Goal: Communication & Community: Participate in discussion

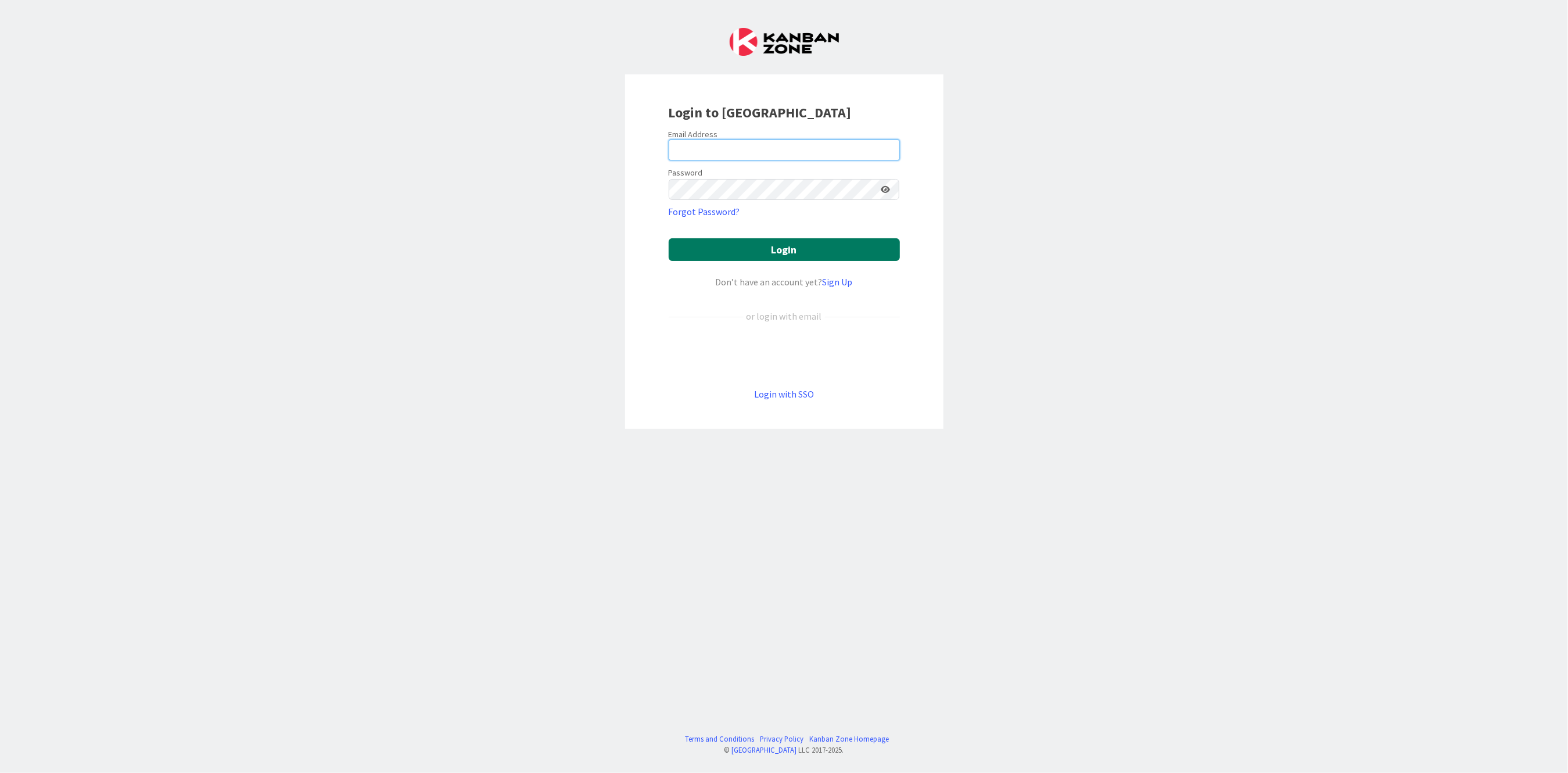
type input "[PERSON_NAME][EMAIL_ADDRESS][PERSON_NAME][DOMAIN_NAME][US_STATE]"
click at [765, 251] on button "Login" at bounding box center [784, 249] width 231 height 22
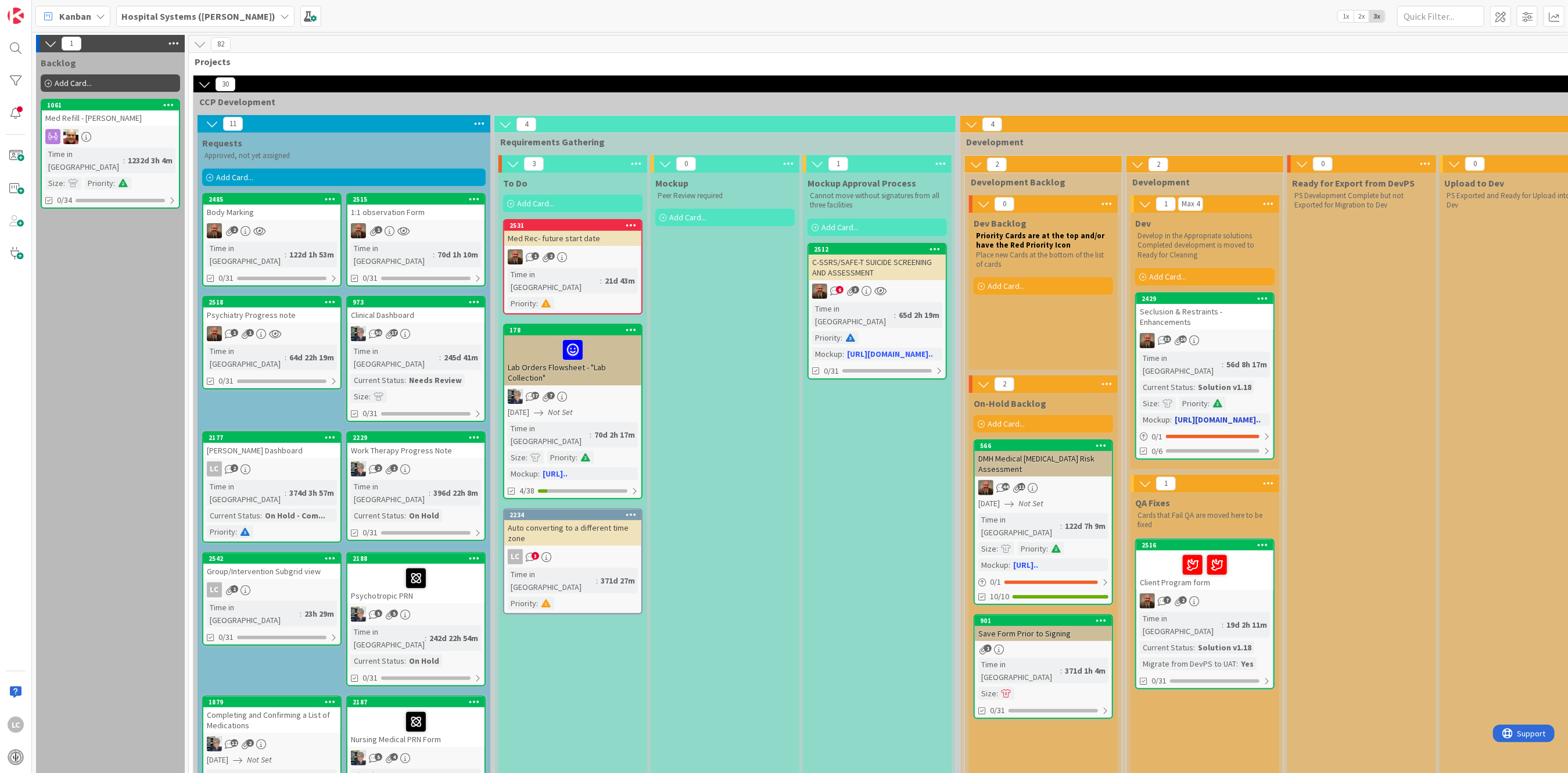
click at [1191, 351] on div "Time in [GEOGRAPHIC_DATA]" at bounding box center [1181, 364] width 82 height 26
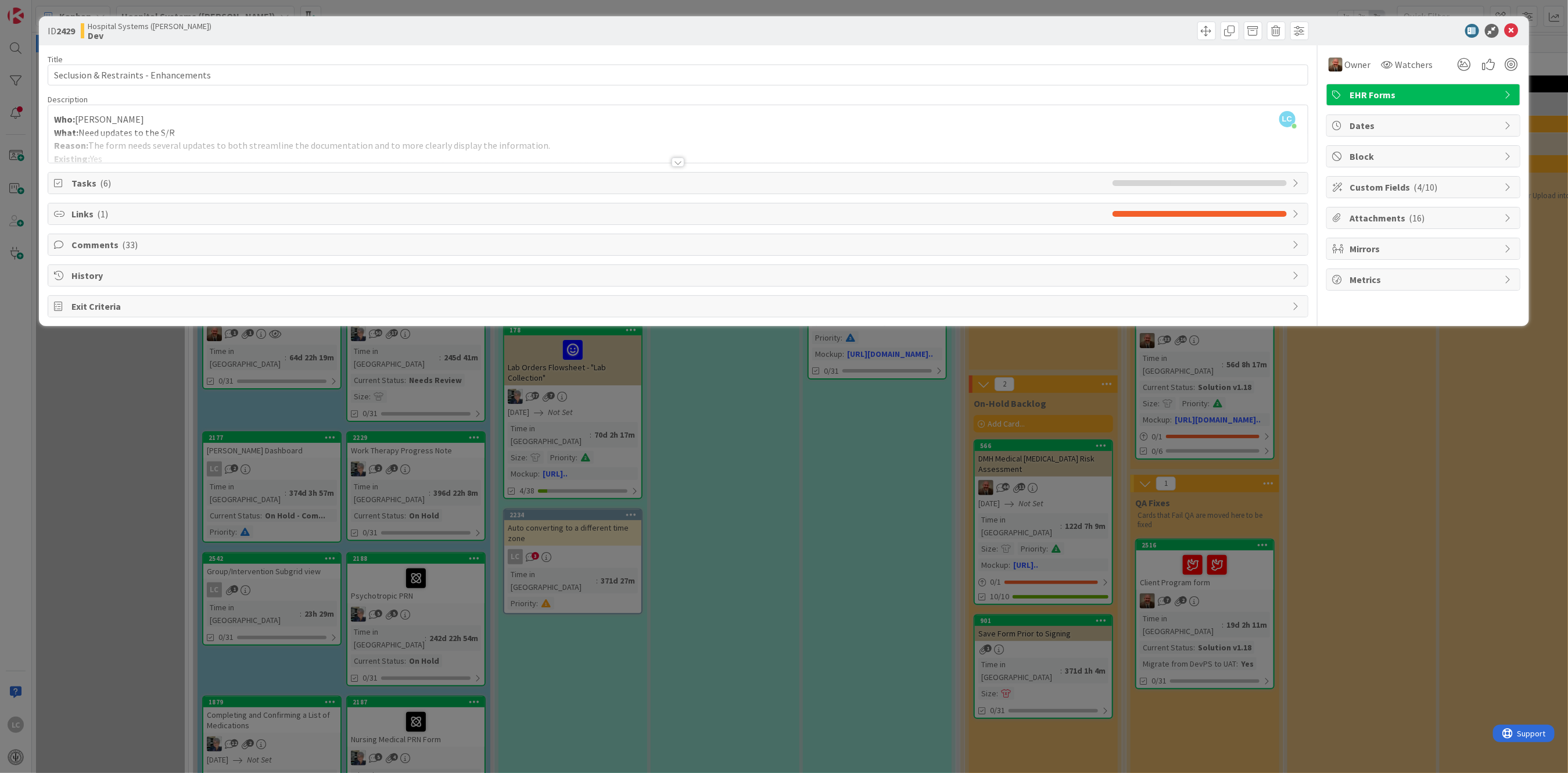
click at [679, 159] on div at bounding box center [678, 162] width 13 height 9
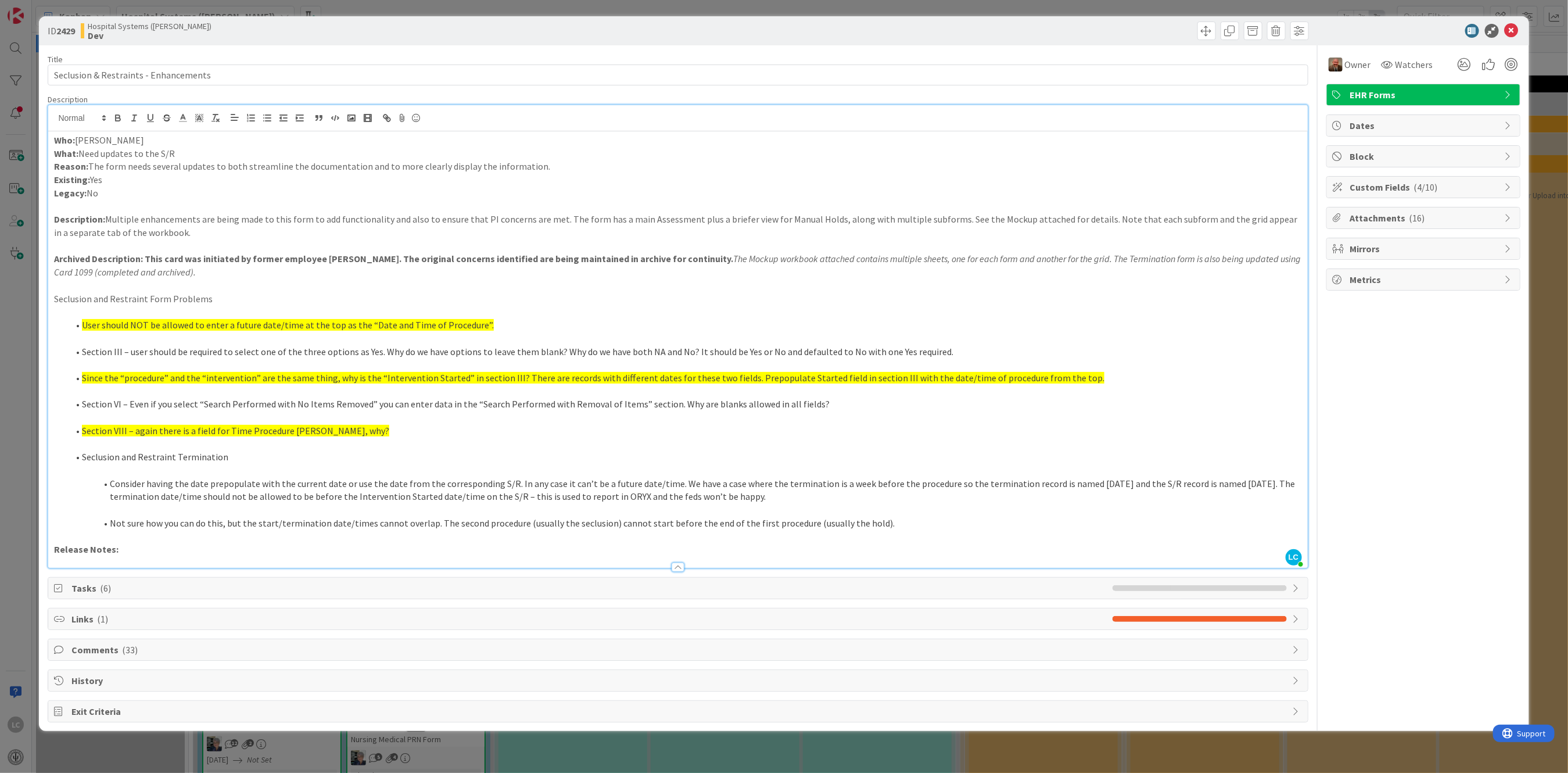
click at [86, 652] on span "Comments ( 33 )" at bounding box center [679, 650] width 1215 height 14
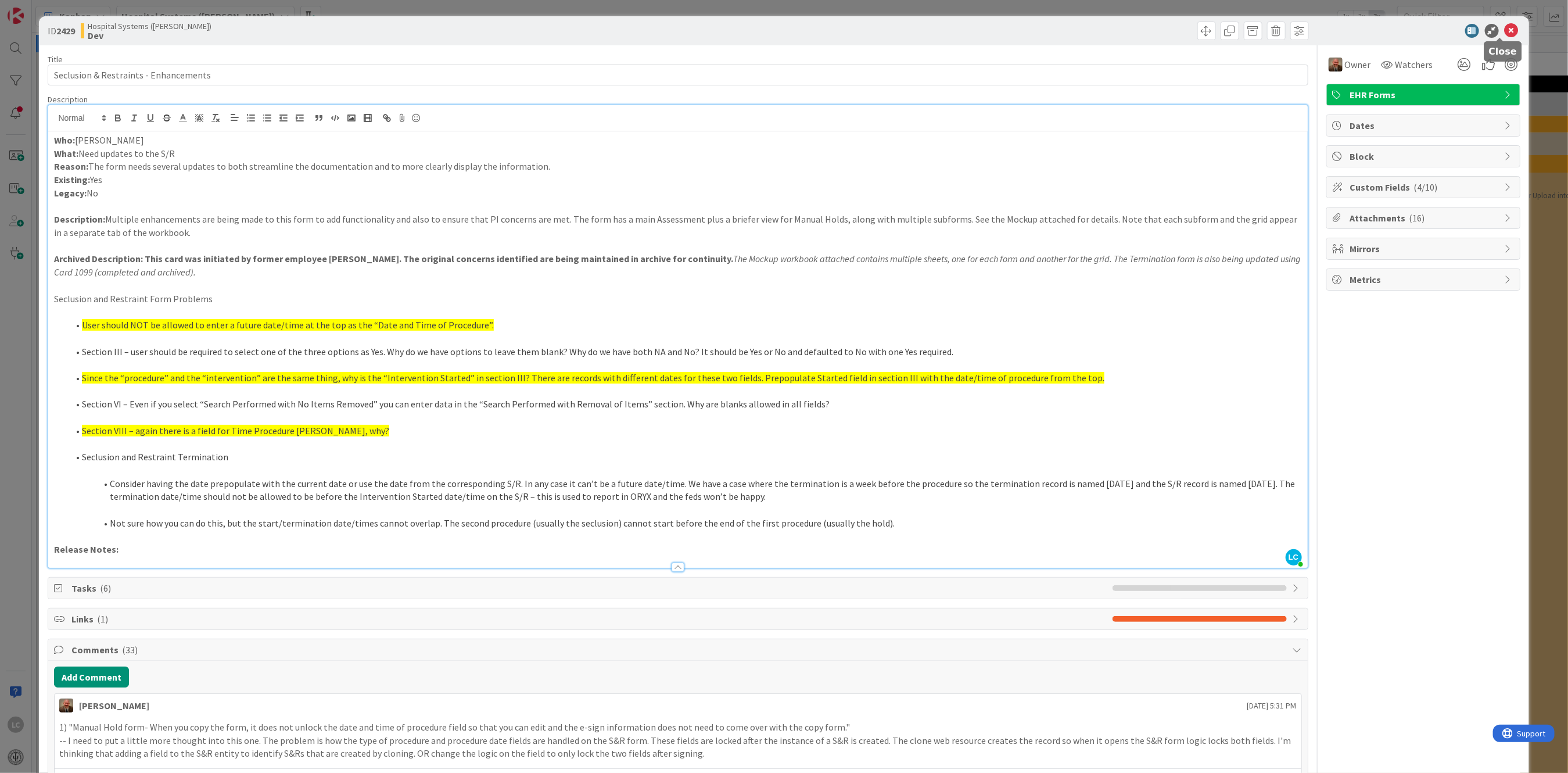
click at [1505, 30] on icon at bounding box center [1512, 31] width 14 height 14
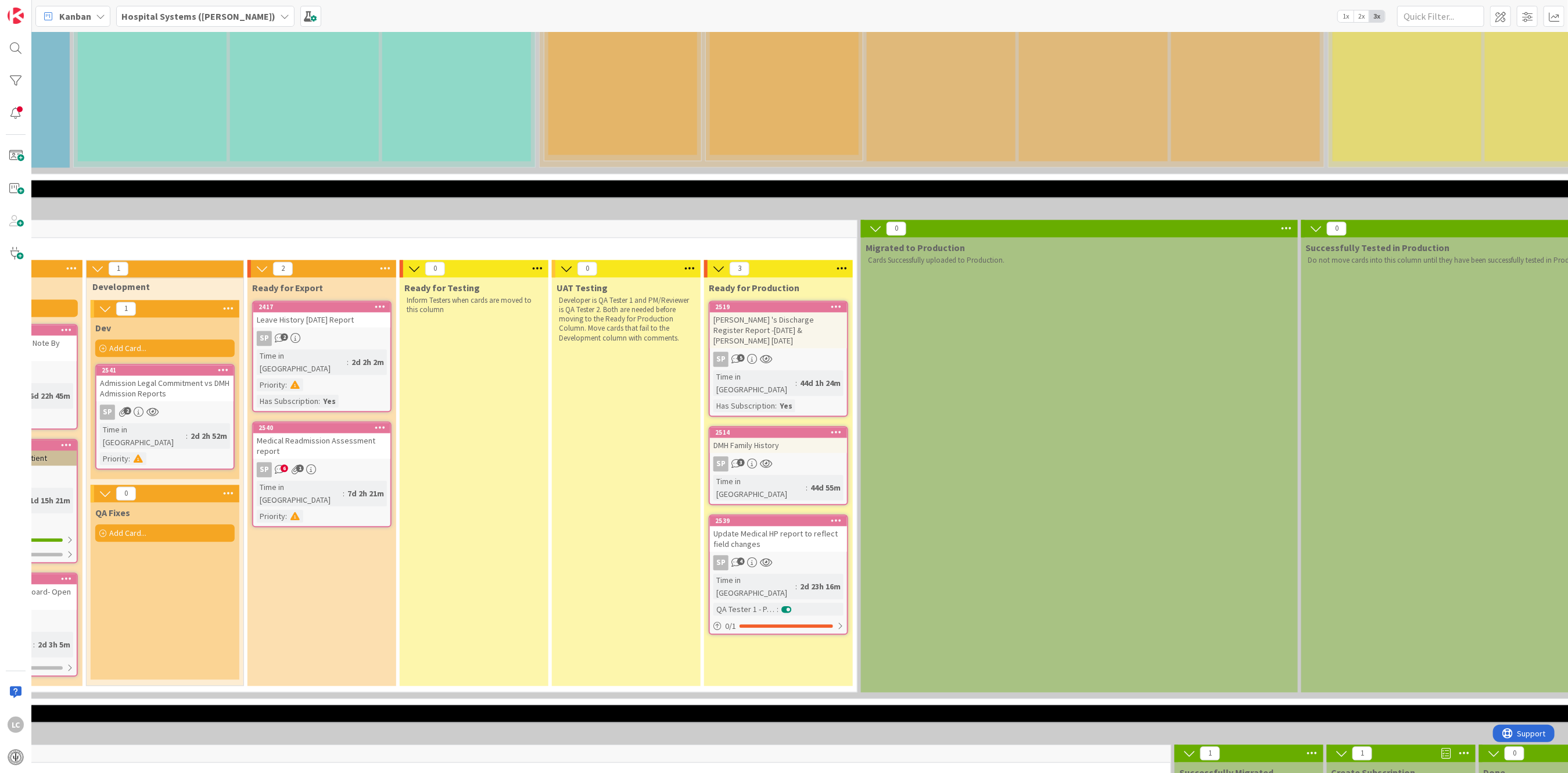
scroll to position [1704, 421]
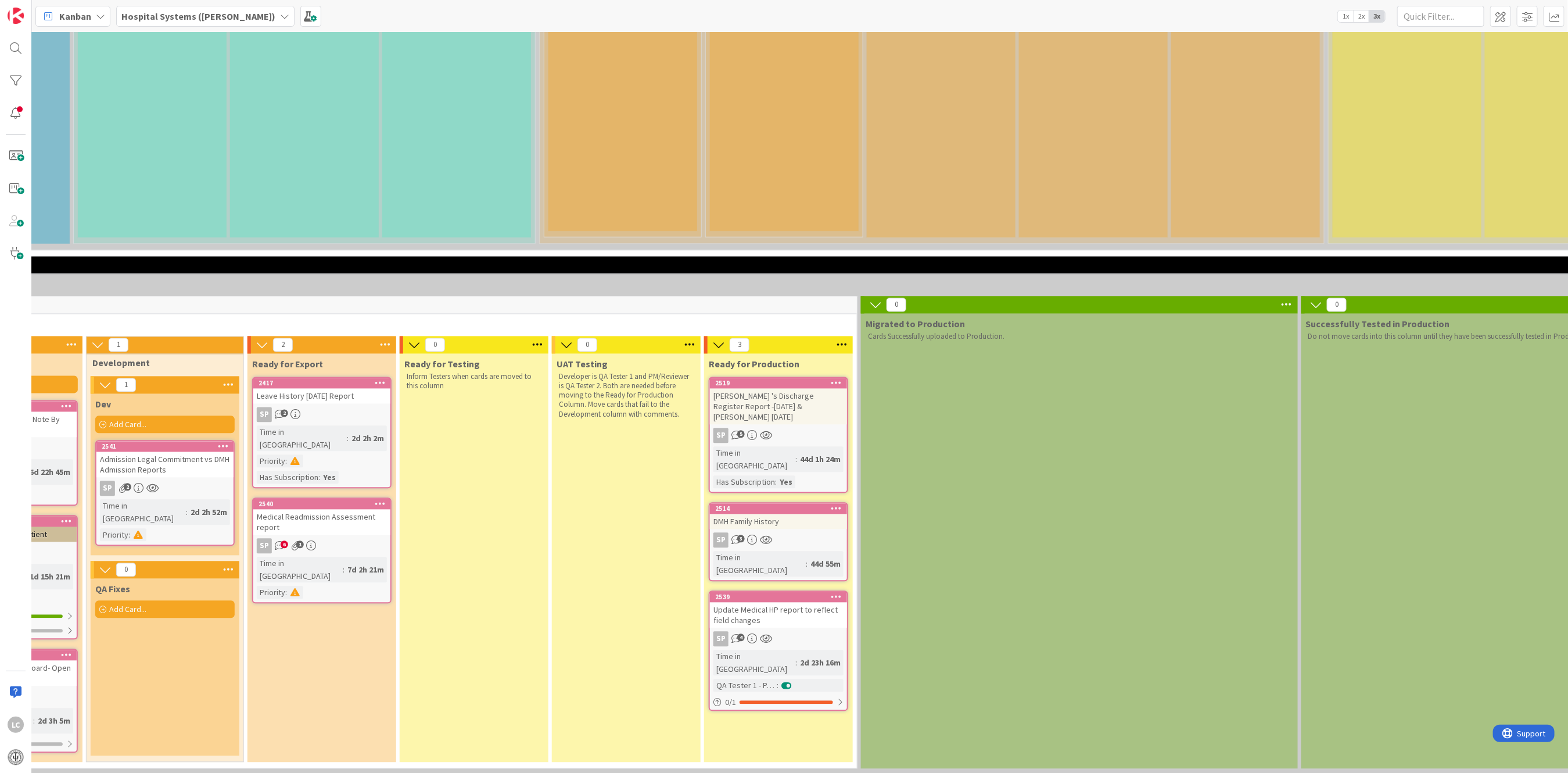
click at [198, 440] on link "2541 Admission Legal Commitment vs DMH Admission Reports SP 2 Time in [GEOGRAPH…" at bounding box center [165, 492] width 139 height 105
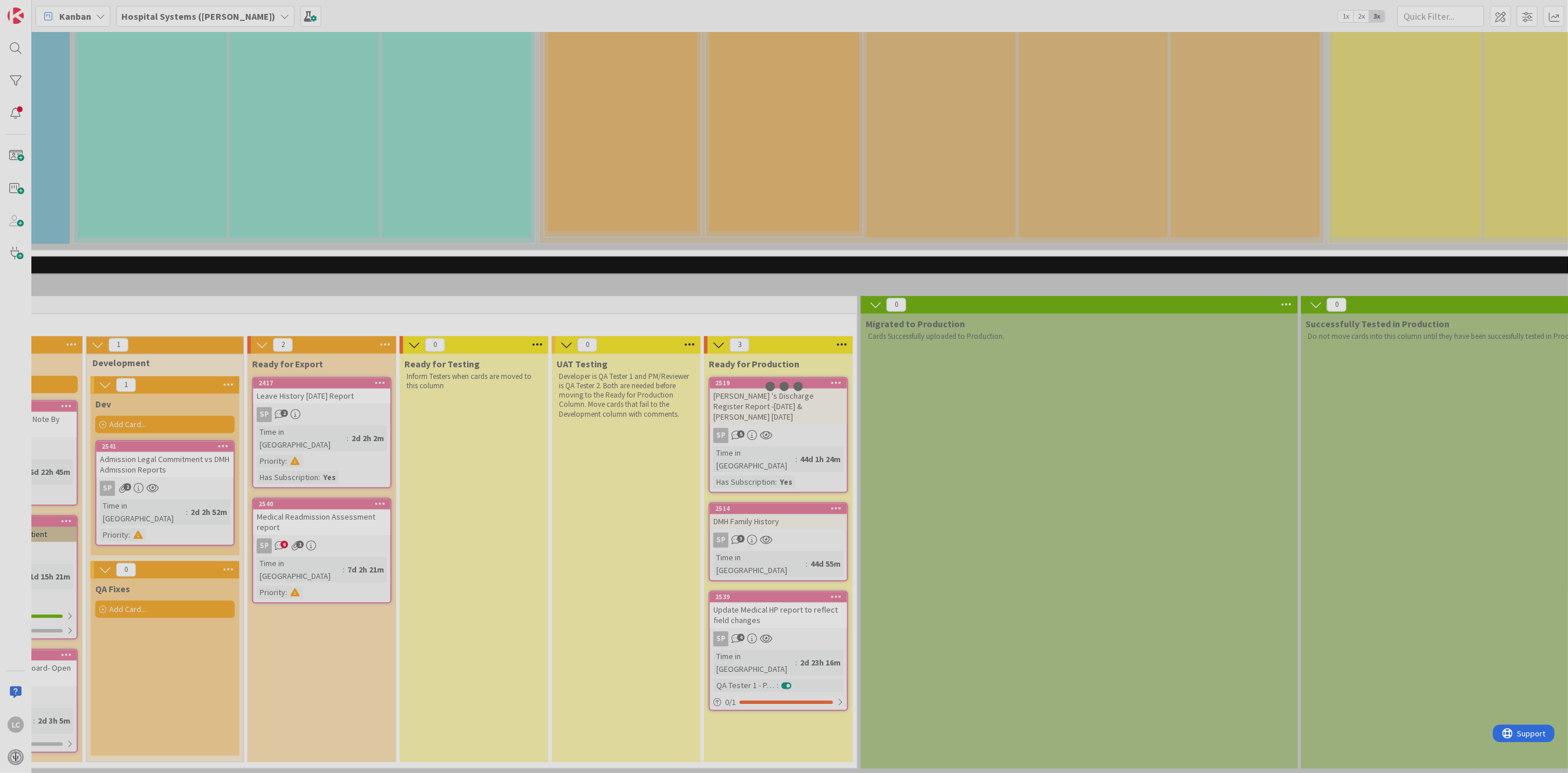
click at [198, 326] on div at bounding box center [784, 386] width 1568 height 773
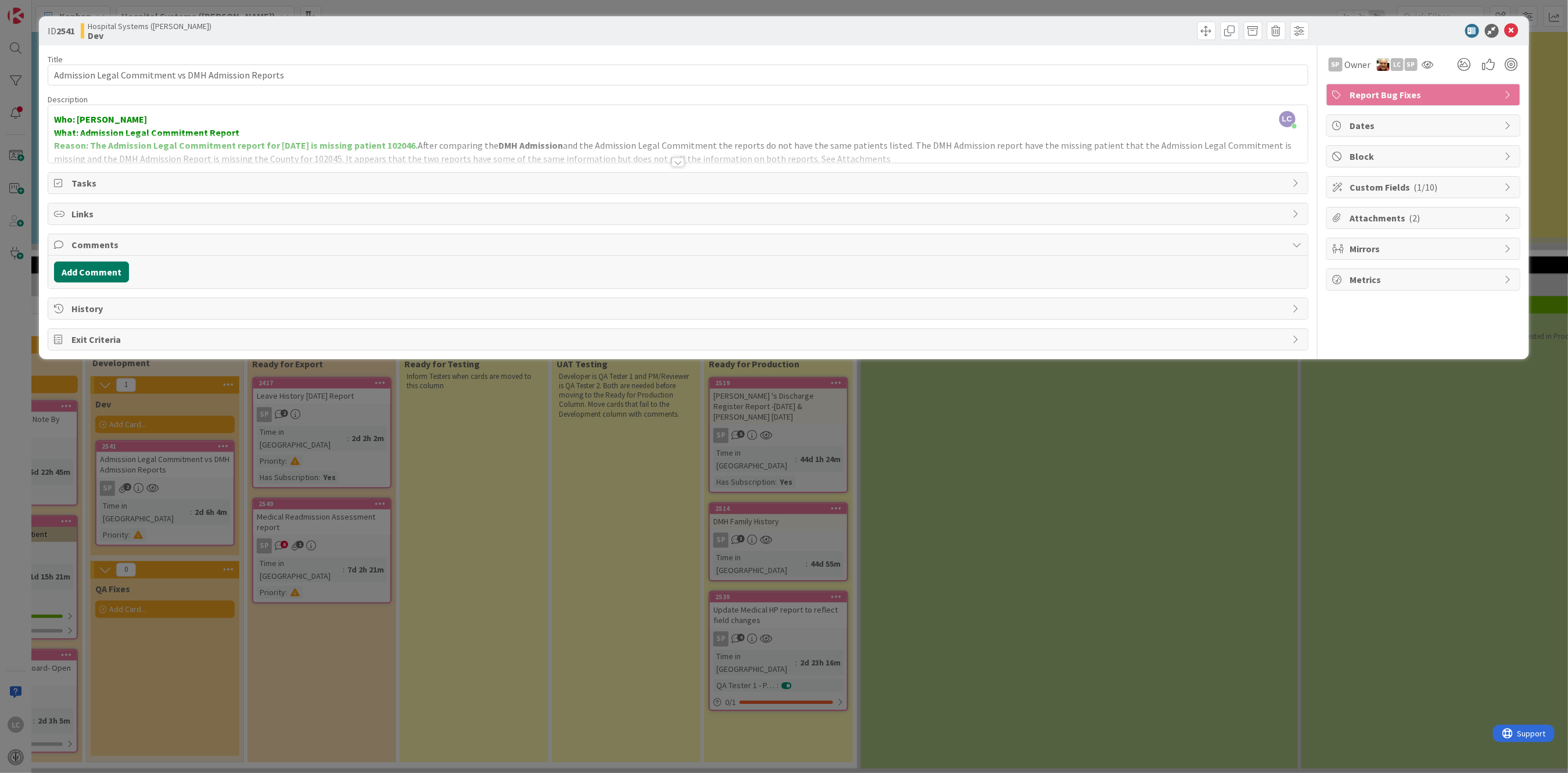
click at [71, 266] on button "Add Comment" at bounding box center [91, 272] width 75 height 21
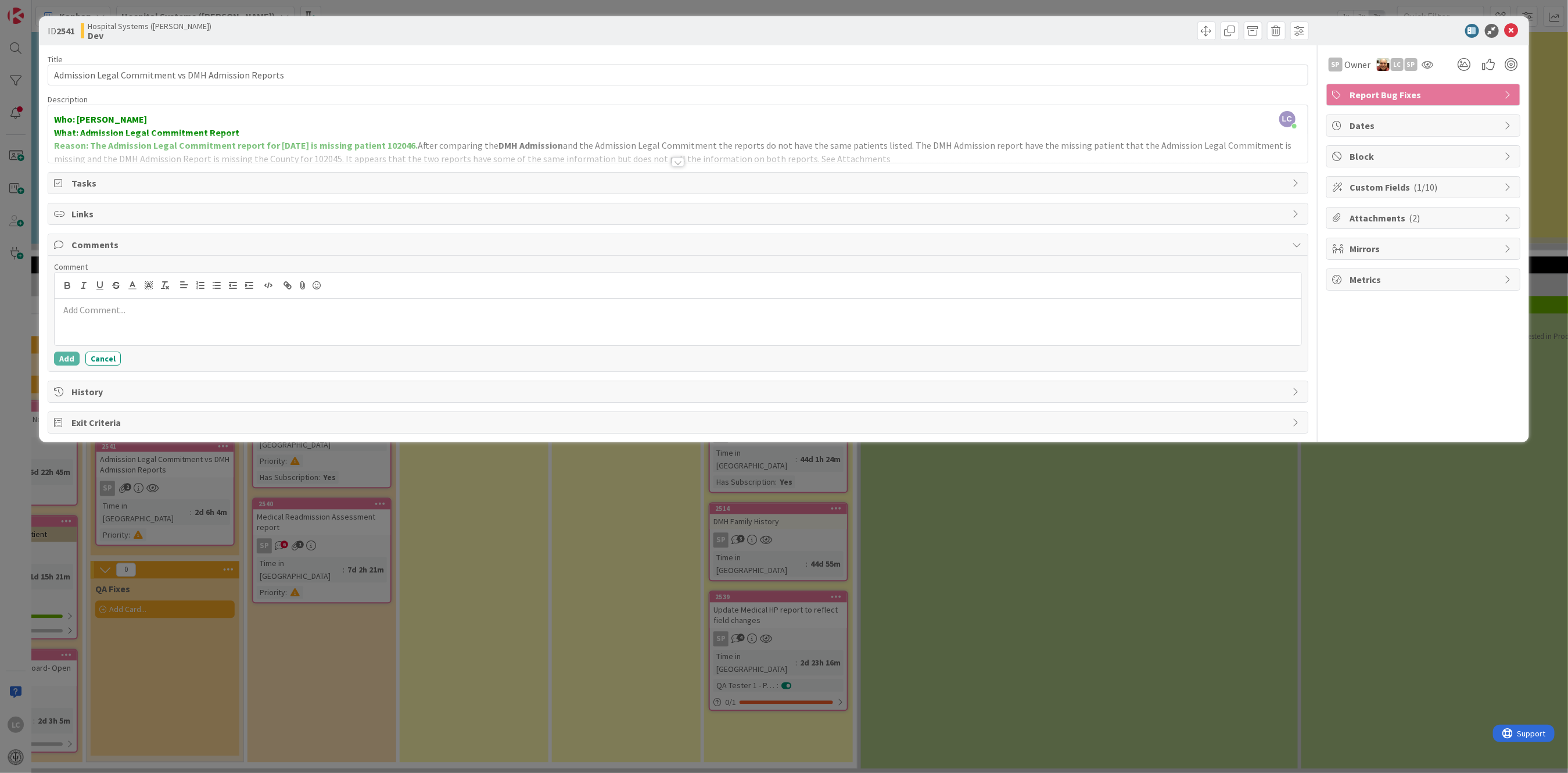
click at [678, 162] on div at bounding box center [678, 162] width 13 height 9
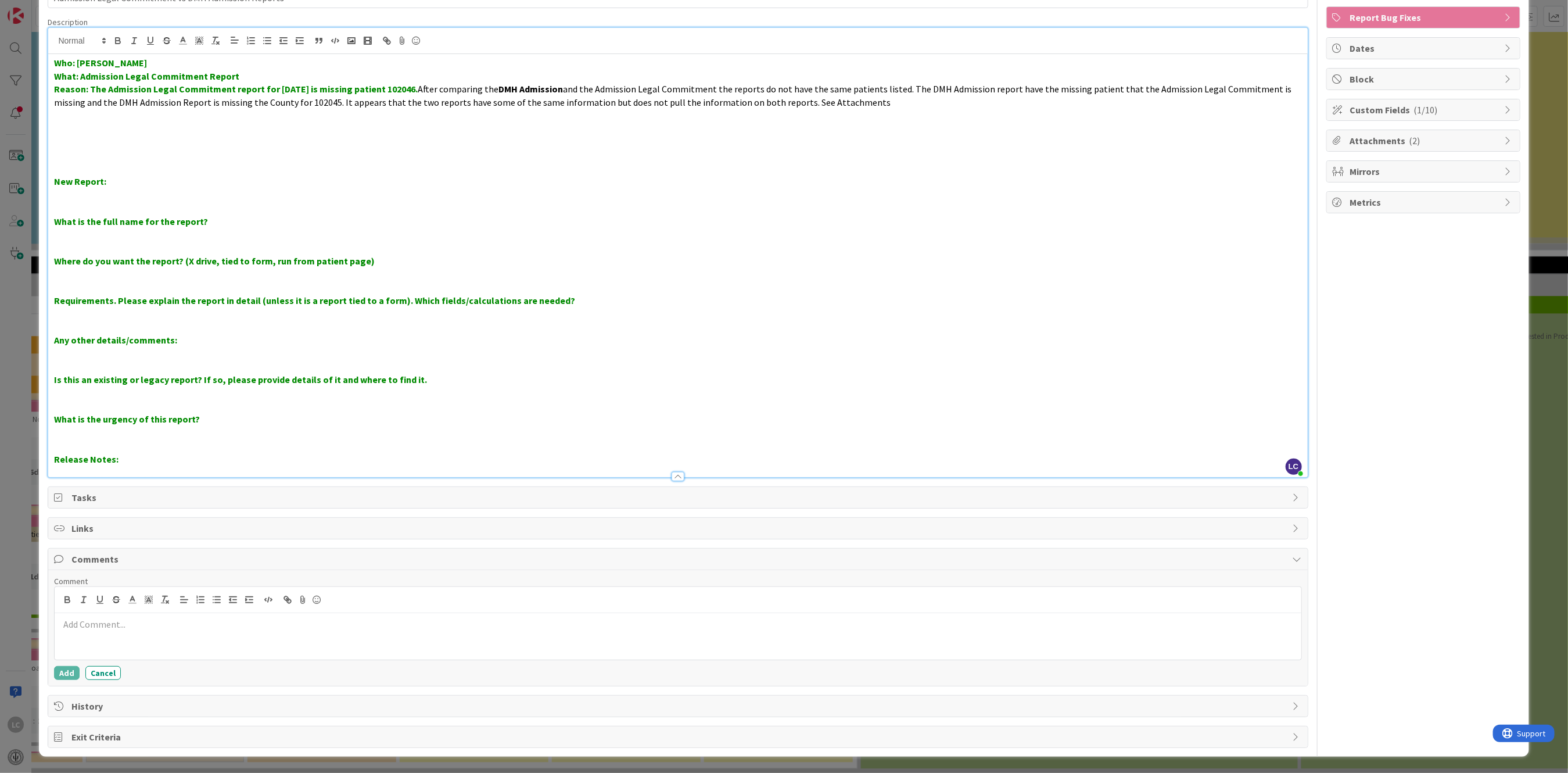
scroll to position [78, 0]
click at [84, 623] on p at bounding box center [677, 624] width 1237 height 13
click at [588, 619] on p "After reviewing the report this morning with [PERSON_NAME] and [PERSON_NAME], w…" at bounding box center [677, 624] width 1237 height 13
click at [960, 623] on p "After reviewing the report this morning with [PERSON_NAME] and [PERSON_NAME], w…" at bounding box center [677, 624] width 1237 height 13
drag, startPoint x: 817, startPoint y: 623, endPoint x: 892, endPoint y: 619, distance: 75.1
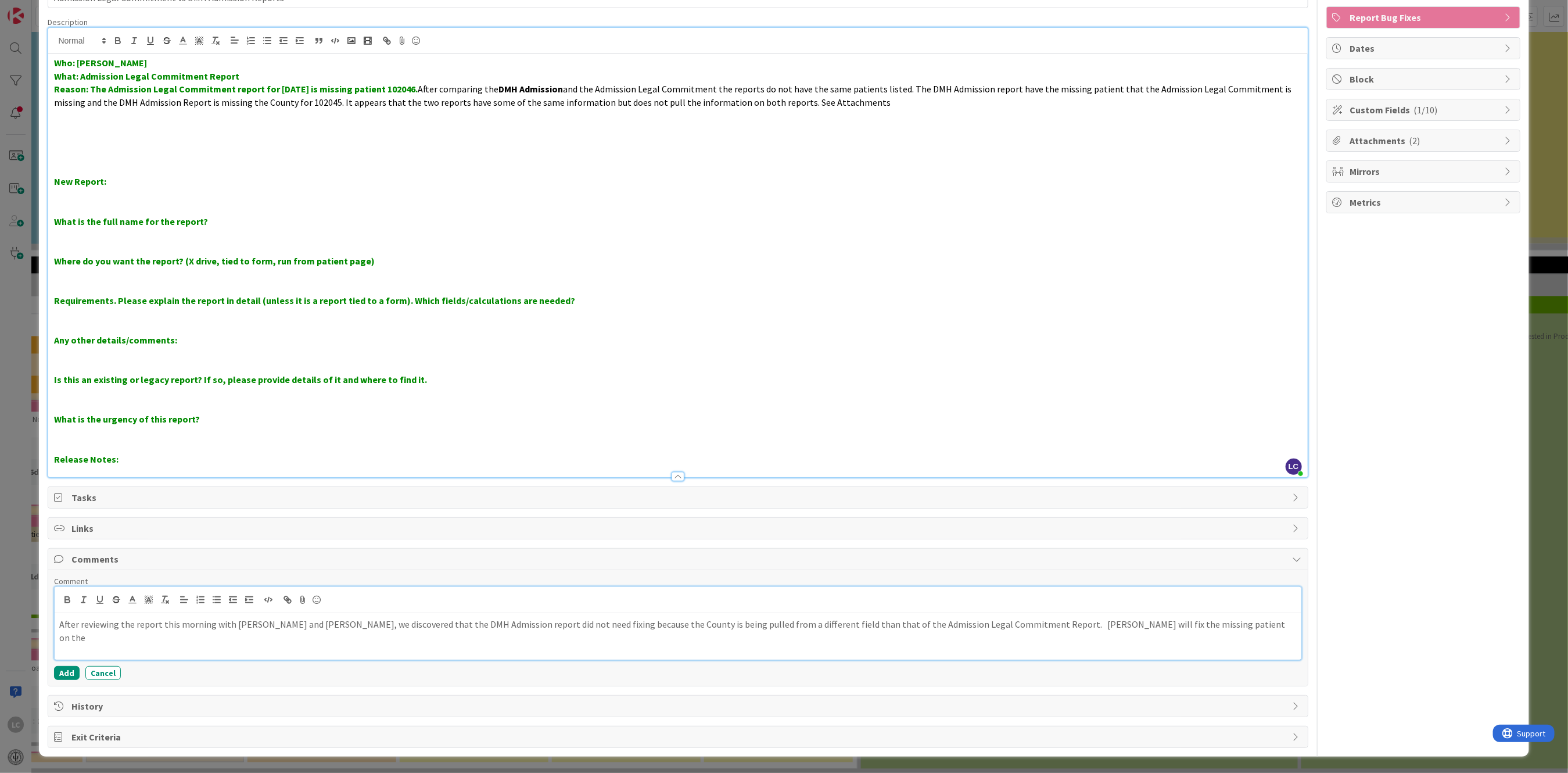
click at [892, 619] on p "After reviewing the report this morning with [PERSON_NAME] and [PERSON_NAME], w…" at bounding box center [677, 630] width 1237 height 26
drag, startPoint x: 818, startPoint y: 621, endPoint x: 960, endPoint y: 618, distance: 142.0
click at [960, 618] on p "After reviewing the report this morning with [PERSON_NAME] and [PERSON_NAME], w…" at bounding box center [677, 630] width 1237 height 26
copy p "Admission Legal Commitment Report"
click at [1118, 627] on p "After reviewing the report this morning with [PERSON_NAME] and [PERSON_NAME], w…" at bounding box center [677, 630] width 1237 height 26
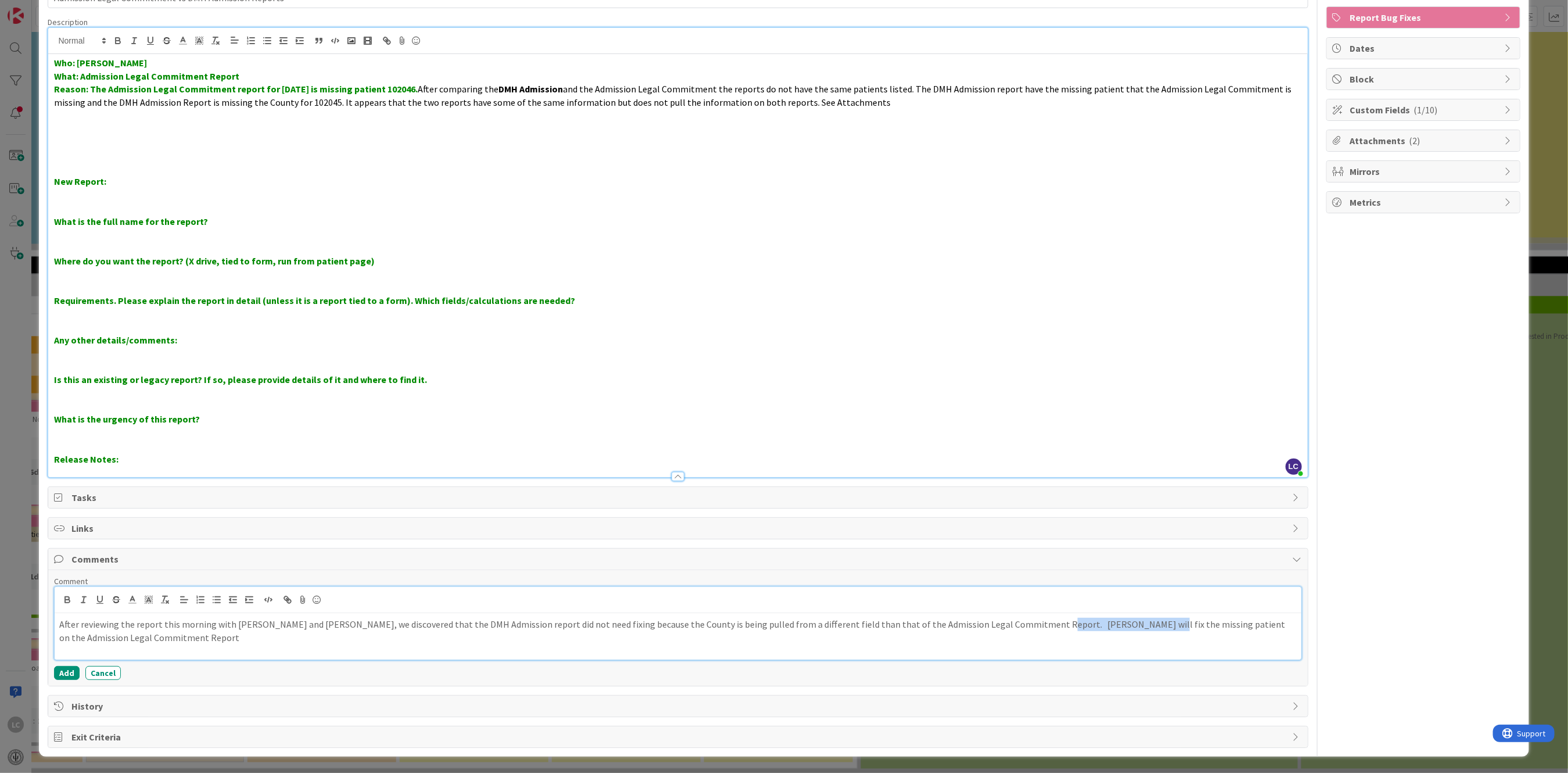
drag, startPoint x: 1000, startPoint y: 624, endPoint x: 1096, endPoint y: 620, distance: 96.1
click at [1096, 620] on p "After reviewing the report this morning with [PERSON_NAME] and [PERSON_NAME], w…" at bounding box center [677, 630] width 1237 height 26
click at [1163, 625] on p "After reviewing the report this morning with [PERSON_NAME] and [PERSON_NAME], w…" at bounding box center [677, 630] width 1237 height 26
click at [1186, 620] on p "After reviewing the report this morning with [PERSON_NAME] and [PERSON_NAME], w…" at bounding box center [677, 630] width 1237 height 26
click at [1219, 626] on p "After reviewing the report this morning with [PERSON_NAME] and [PERSON_NAME], w…" at bounding box center [677, 630] width 1237 height 26
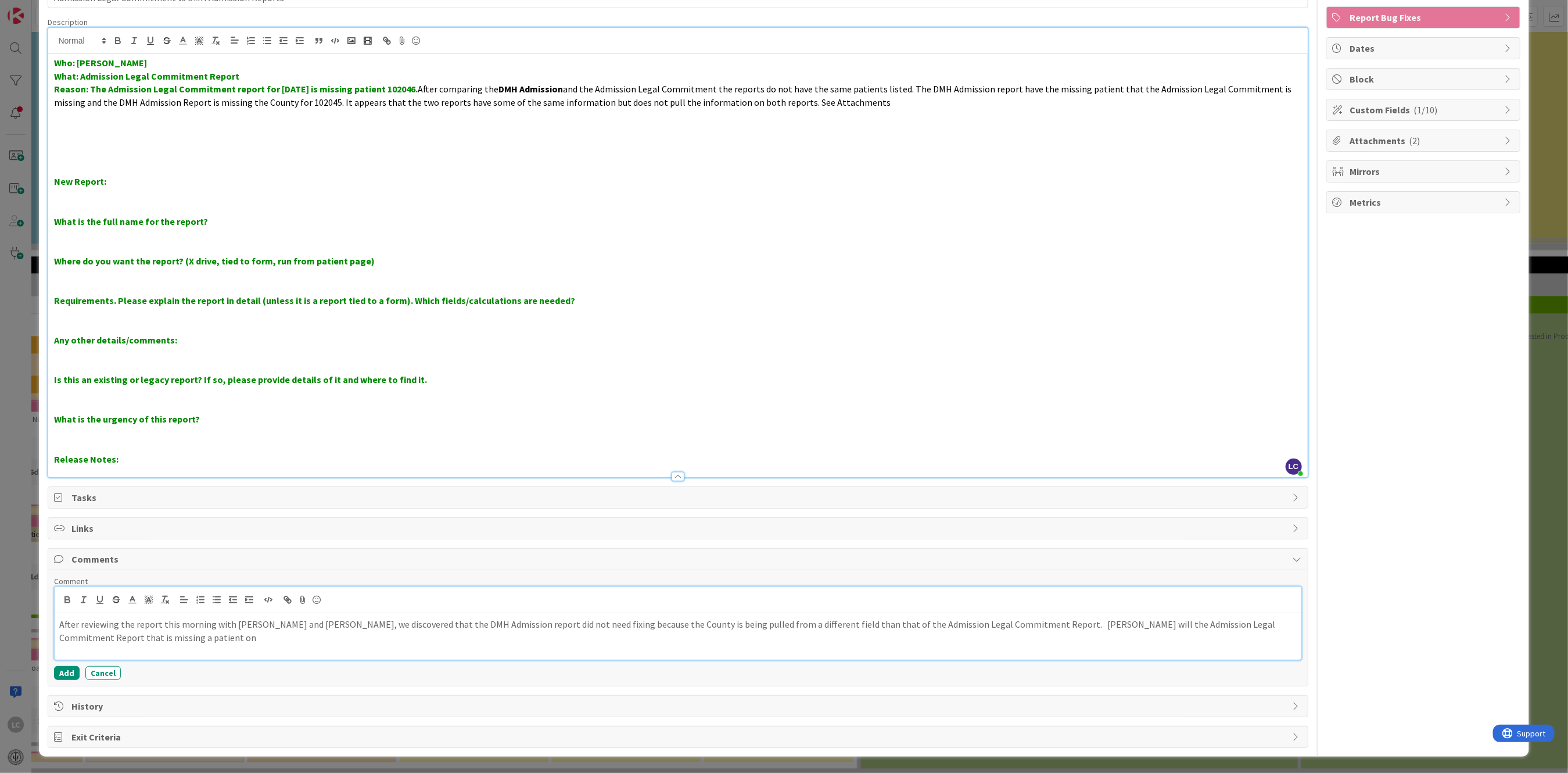
click at [1254, 623] on p "After reviewing the report this morning with [PERSON_NAME] and [PERSON_NAME], w…" at bounding box center [677, 630] width 1237 height 26
click at [66, 667] on button "Add" at bounding box center [66, 673] width 26 height 14
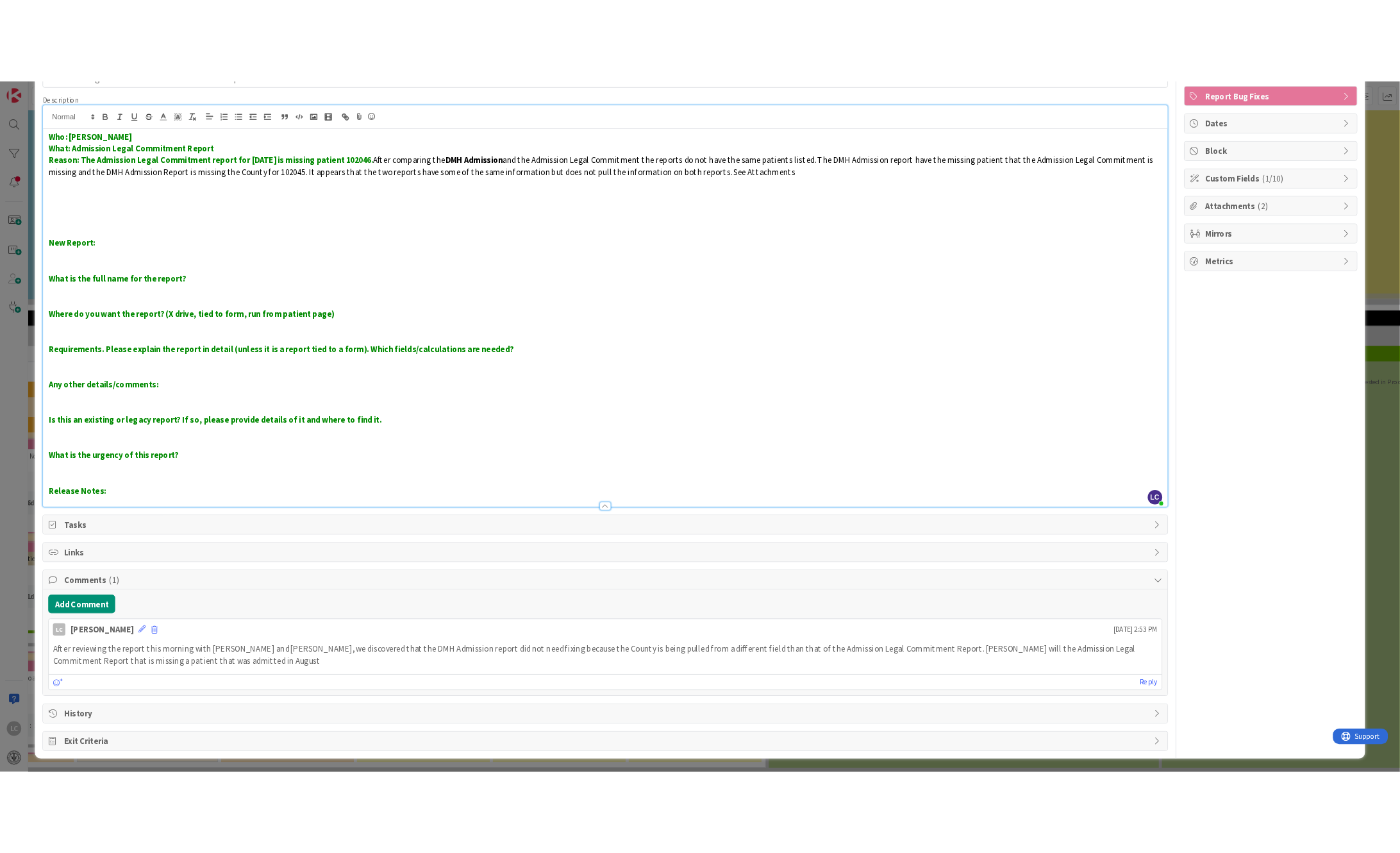
scroll to position [89, 0]
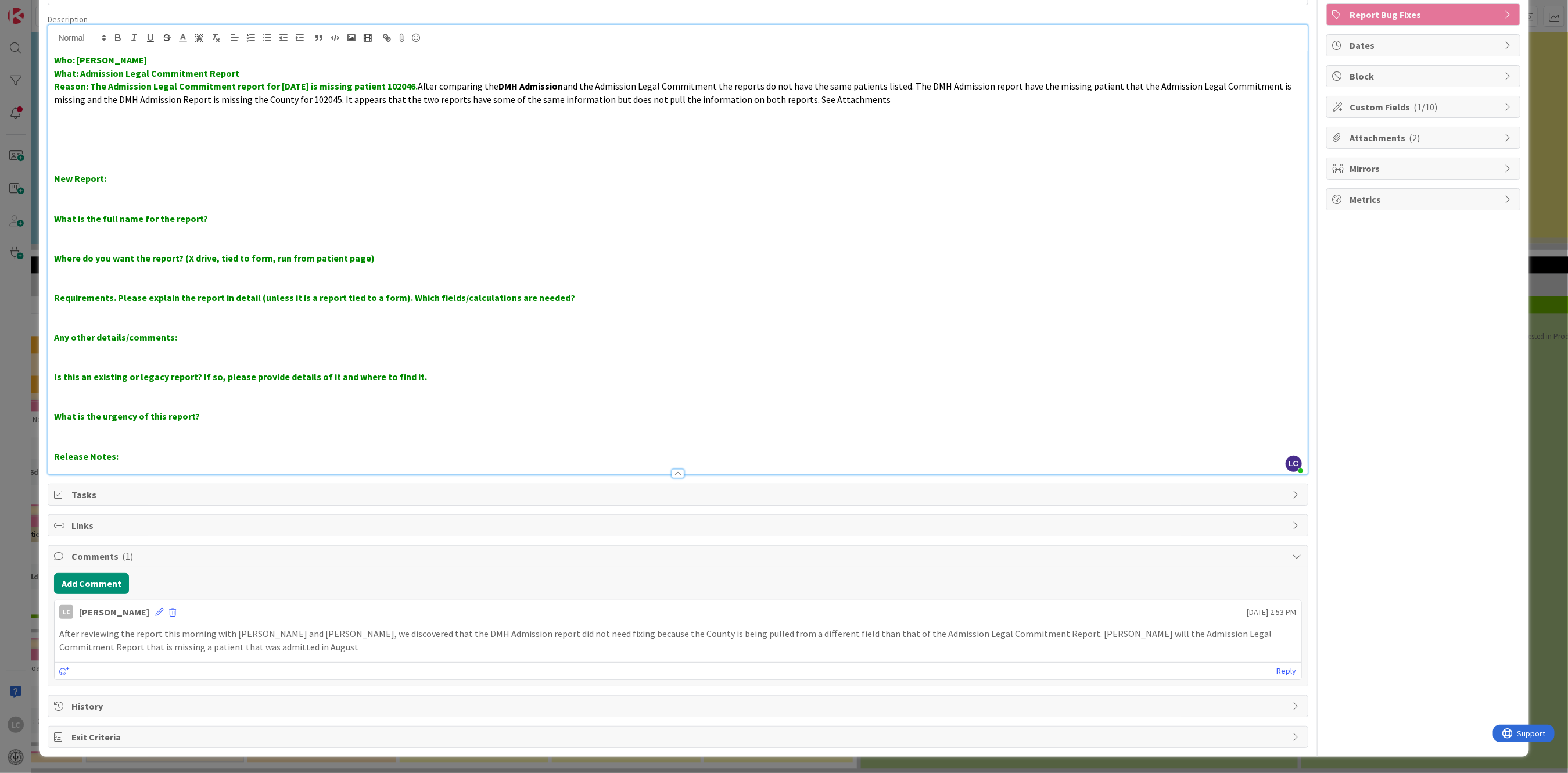
click at [1362, 135] on span "Attachments ( 2 )" at bounding box center [1424, 138] width 148 height 14
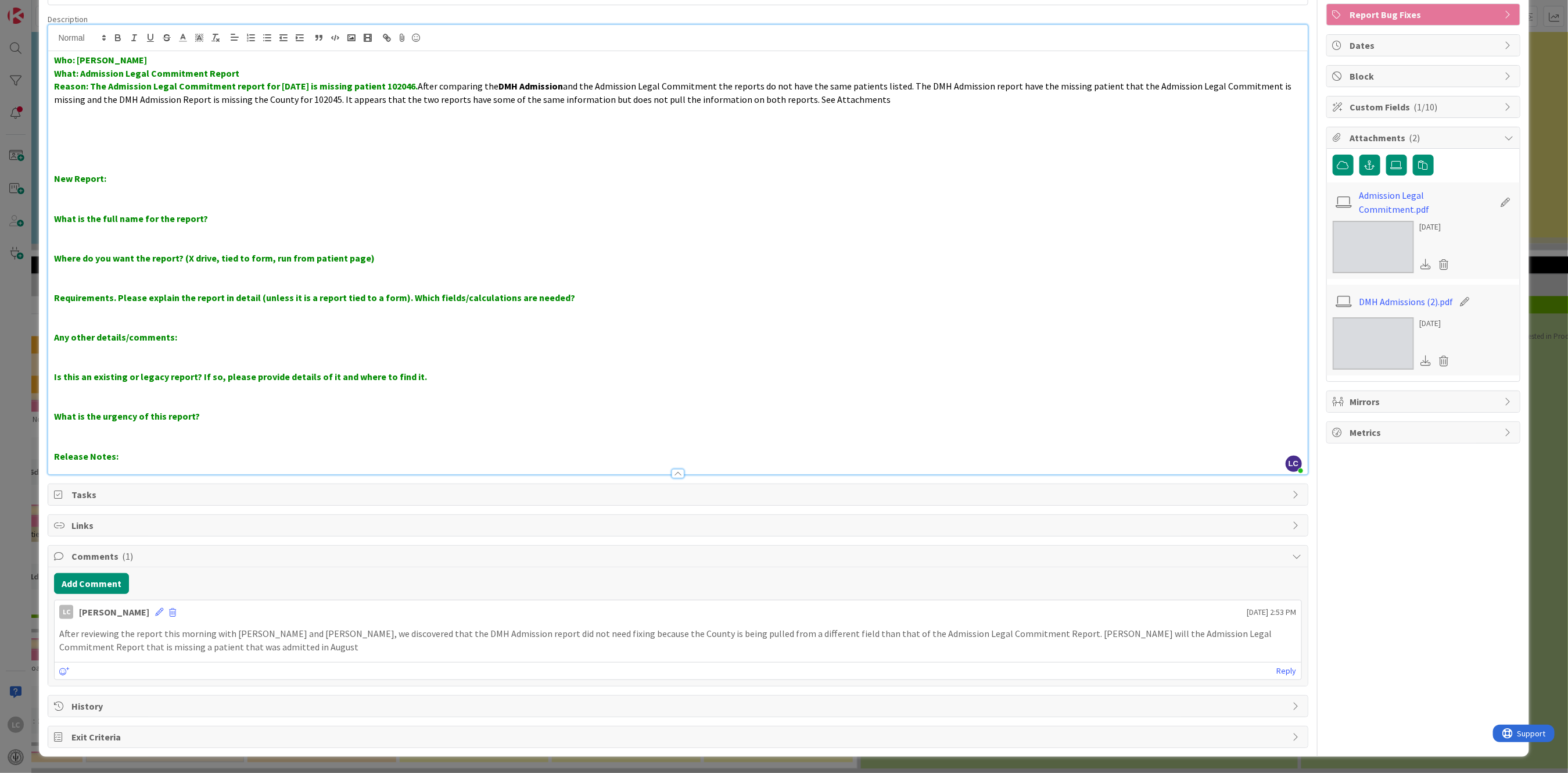
click at [1364, 346] on img at bounding box center [1373, 343] width 81 height 53
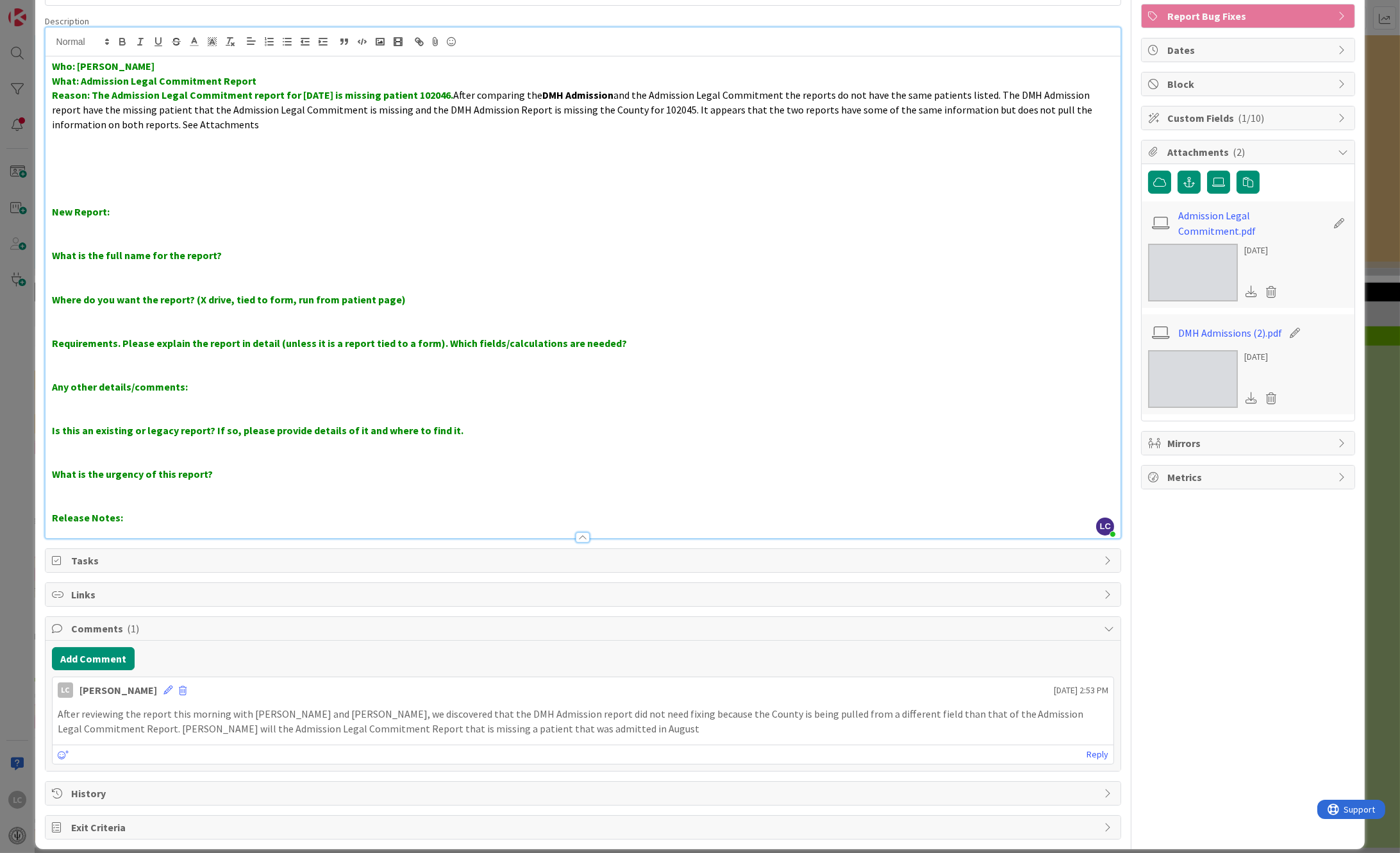
click at [720, 351] on p at bounding box center [584, 357] width 1063 height 15
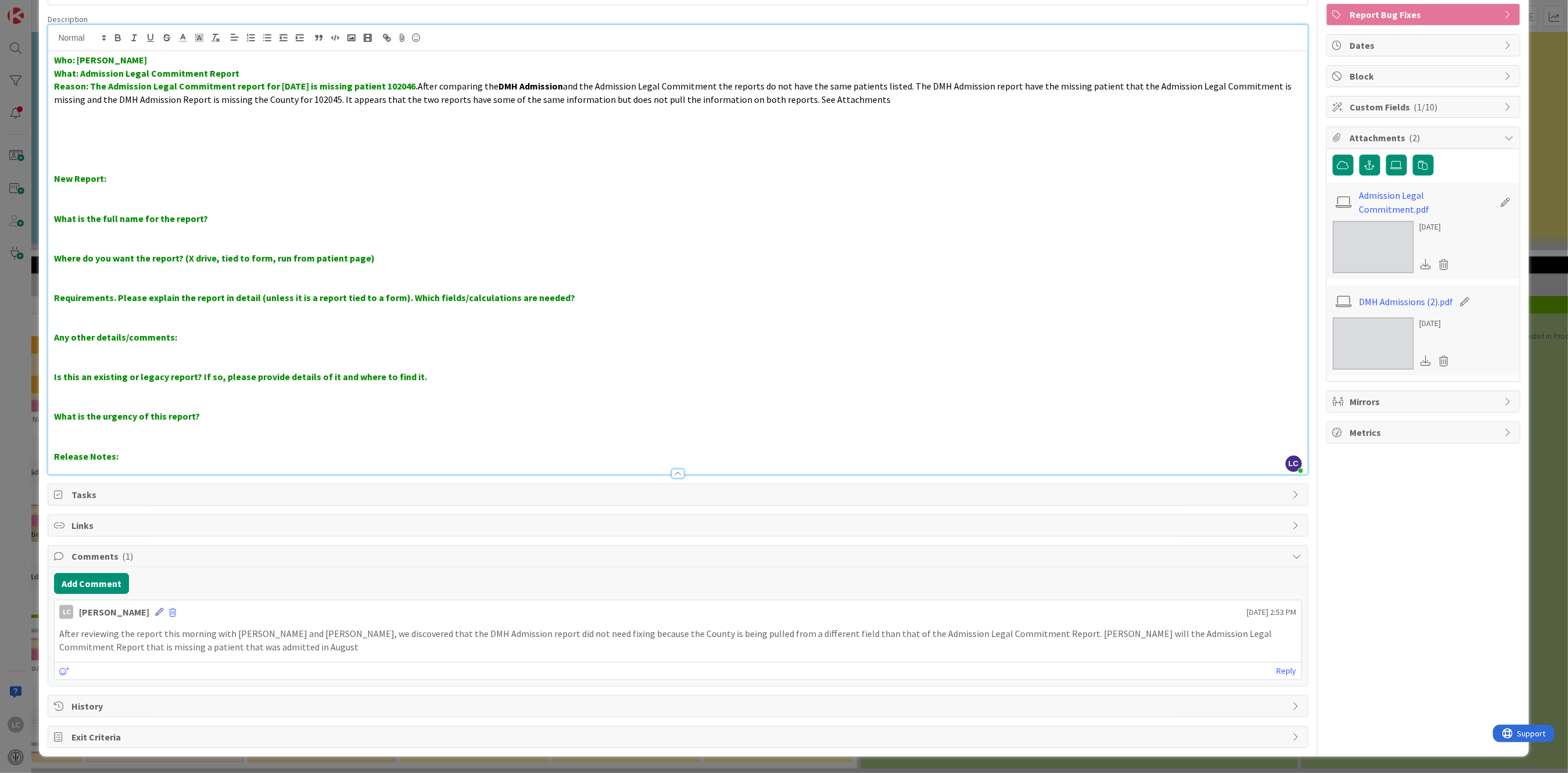
click at [164, 610] on icon at bounding box center [159, 611] width 8 height 8
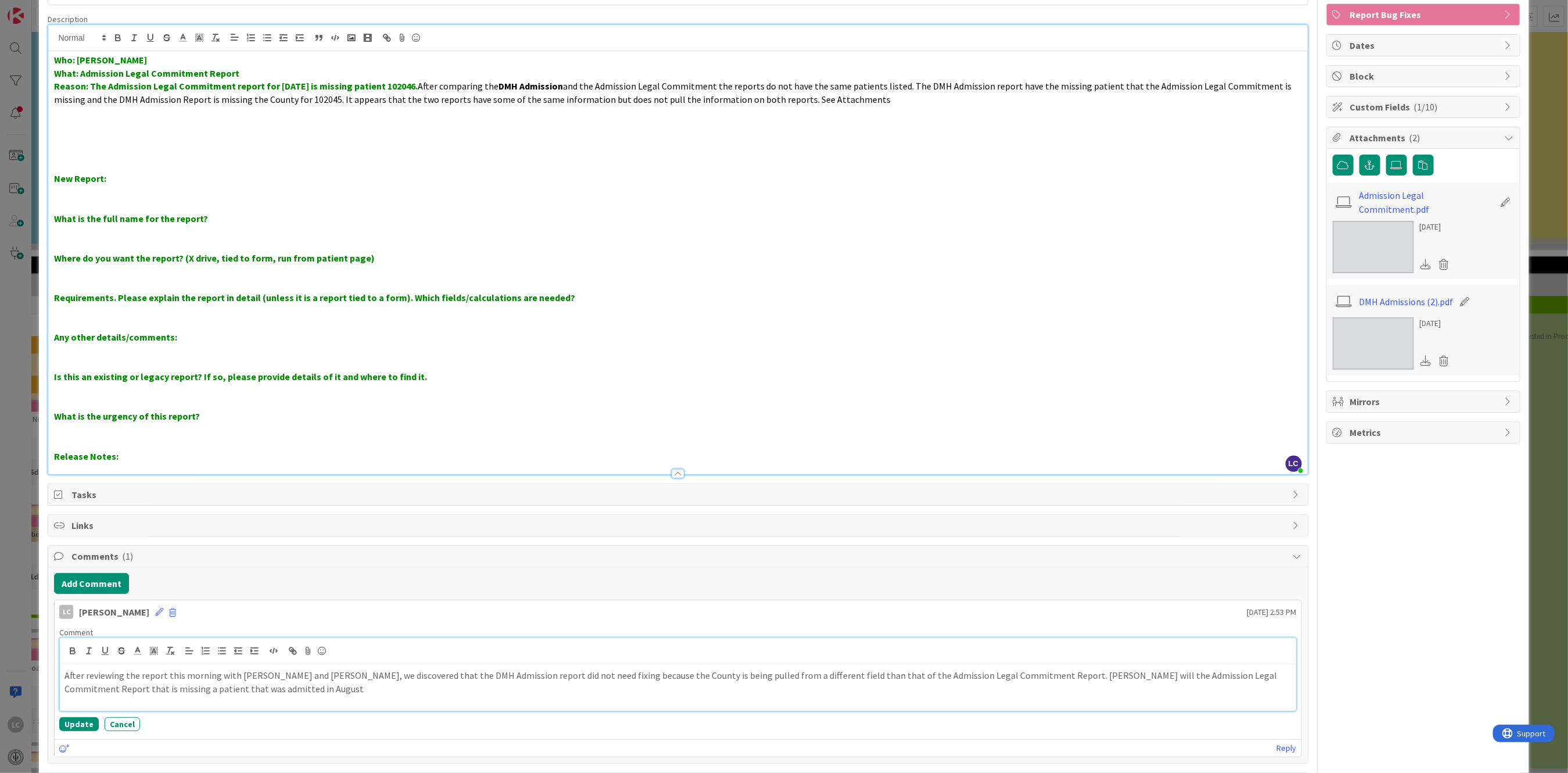
click at [165, 676] on p "After reviewing the report this morning with [PERSON_NAME] and [PERSON_NAME], w…" at bounding box center [677, 681] width 1227 height 26
click at [220, 675] on p "After reviewing the reports this morning with [PERSON_NAME] and [PERSON_NAME], …" at bounding box center [677, 681] width 1227 height 26
click at [1153, 675] on p "After reviewing the reports this morning and the data entry screens in the EHR …" at bounding box center [677, 681] width 1227 height 26
click at [67, 723] on button "Update" at bounding box center [79, 724] width 39 height 14
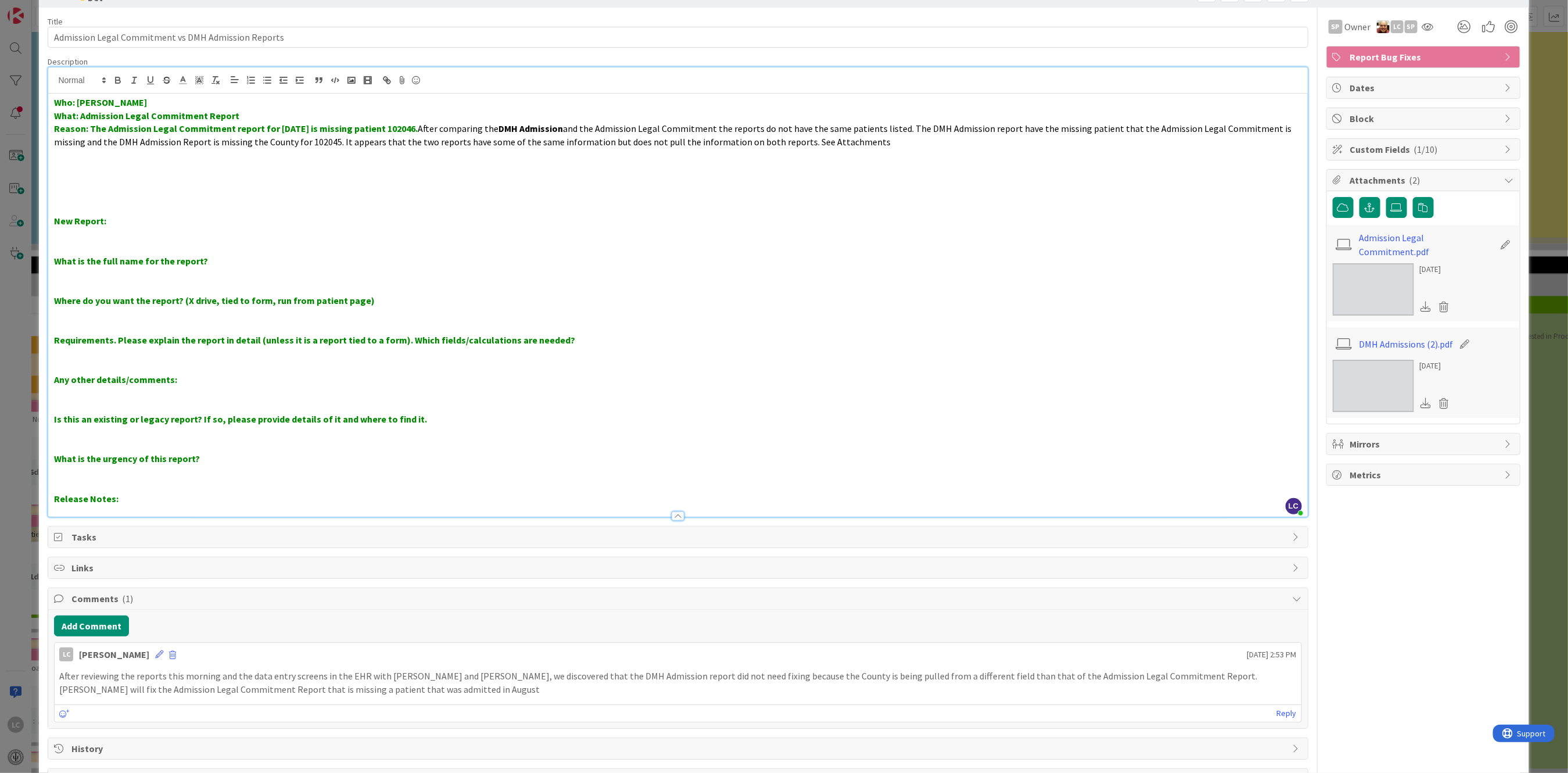
scroll to position [0, 0]
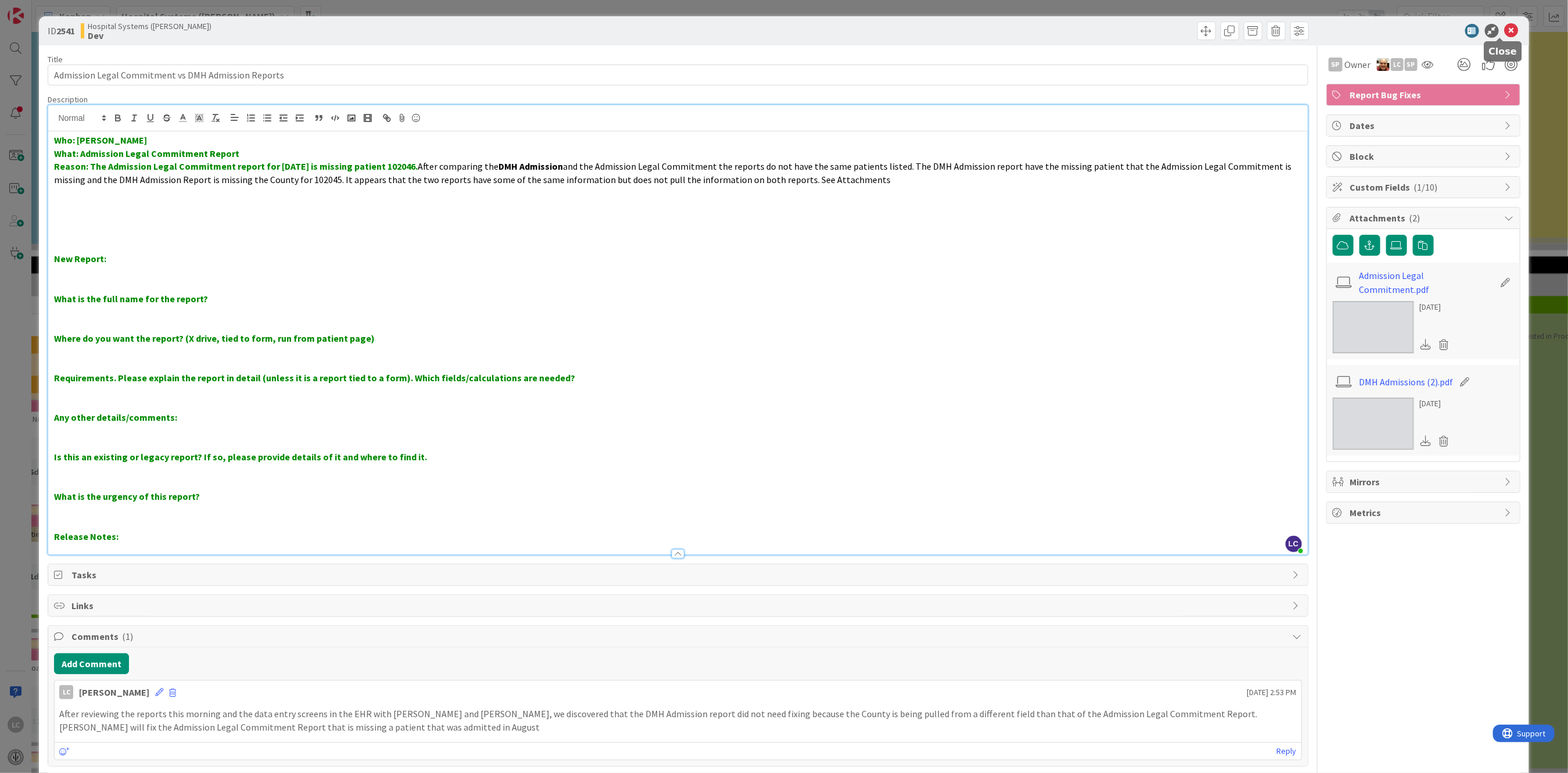
click at [1505, 28] on icon at bounding box center [1512, 31] width 14 height 14
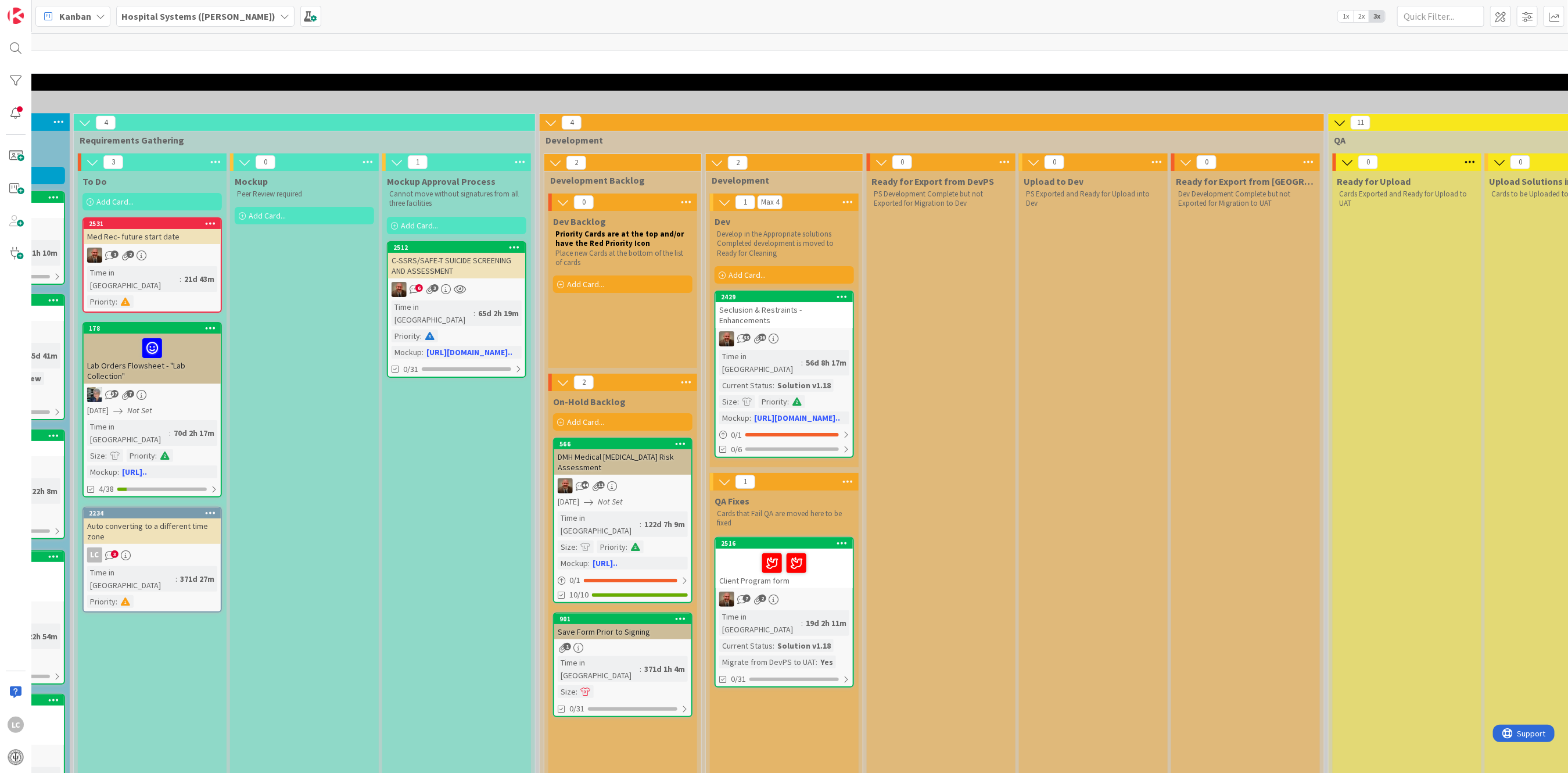
scroll to position [0, 421]
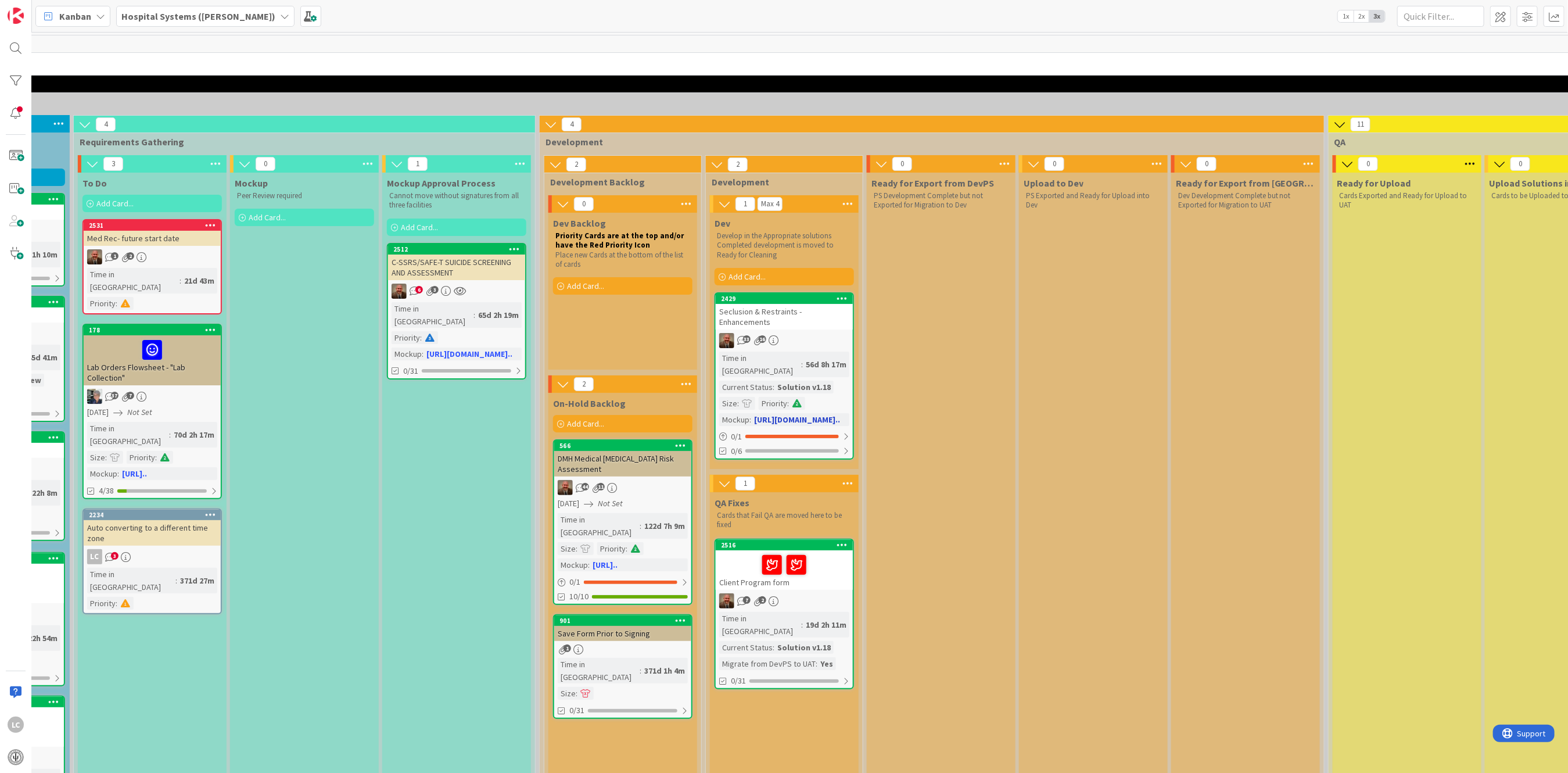
click at [755, 335] on div "33 16" at bounding box center [784, 340] width 137 height 15
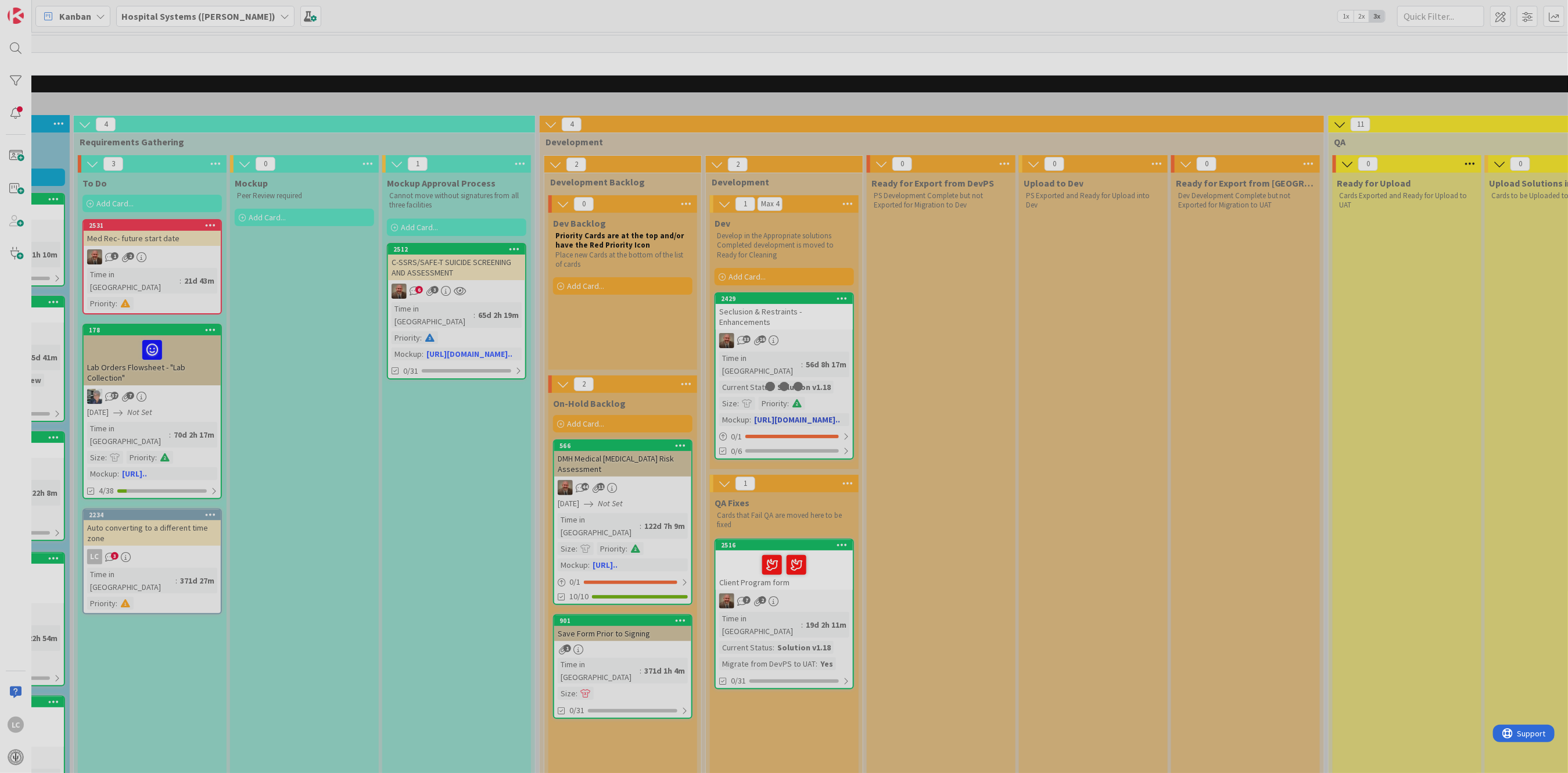
click at [755, 335] on div at bounding box center [784, 386] width 1568 height 773
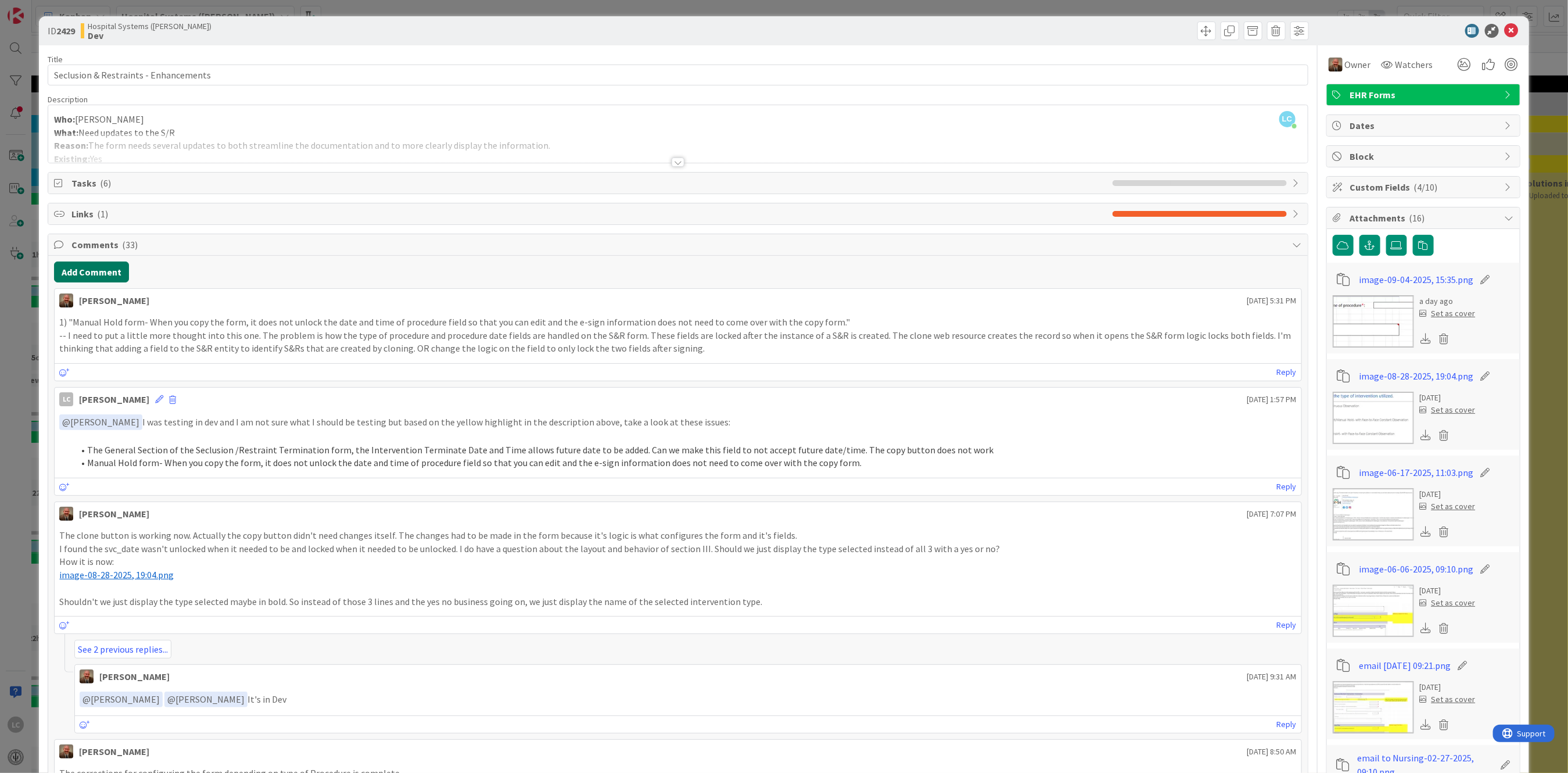
click at [79, 272] on button "Add Comment" at bounding box center [91, 272] width 75 height 21
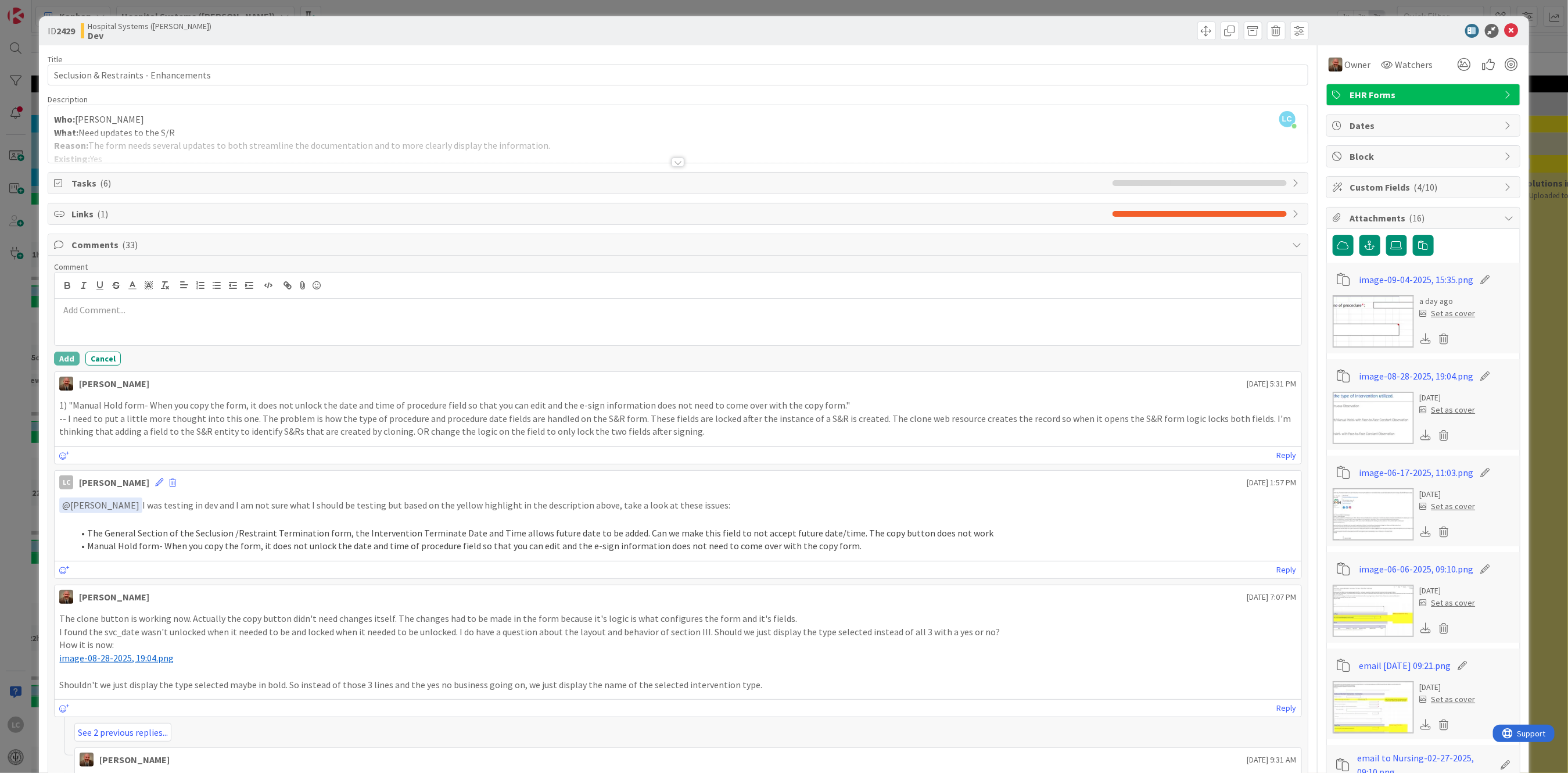
click at [80, 307] on p at bounding box center [677, 309] width 1237 height 13
click at [360, 311] on p "Reviewed the Seclusion and Restraint form and I do not see anything that will" at bounding box center [677, 309] width 1237 height 13
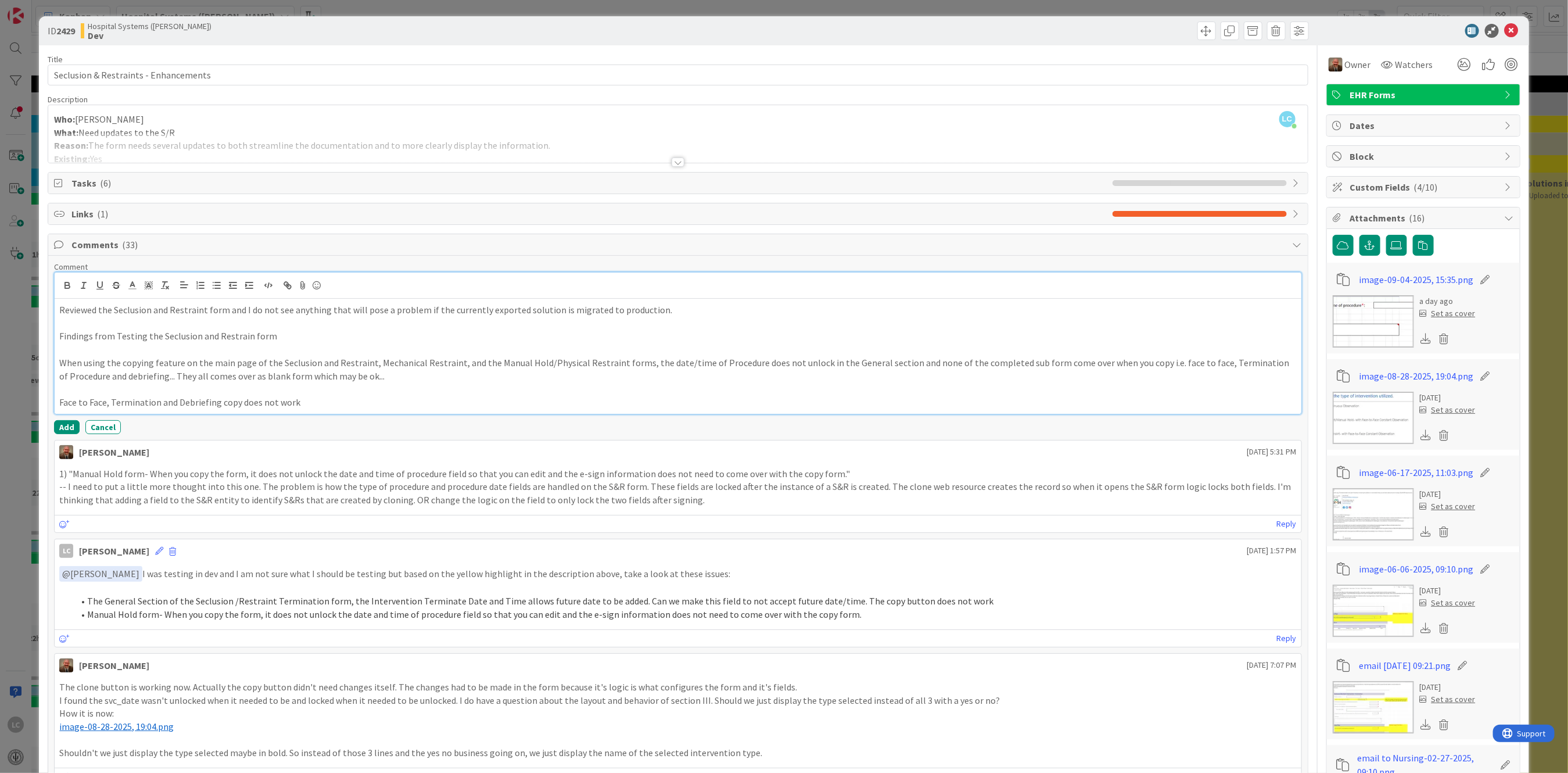
click at [246, 336] on p "Findings from Testing the Seclusion and Restrain form" at bounding box center [677, 336] width 1237 height 13
click at [277, 335] on p "Findings from Testing the Seclusion and Restraint form" at bounding box center [677, 336] width 1237 height 13
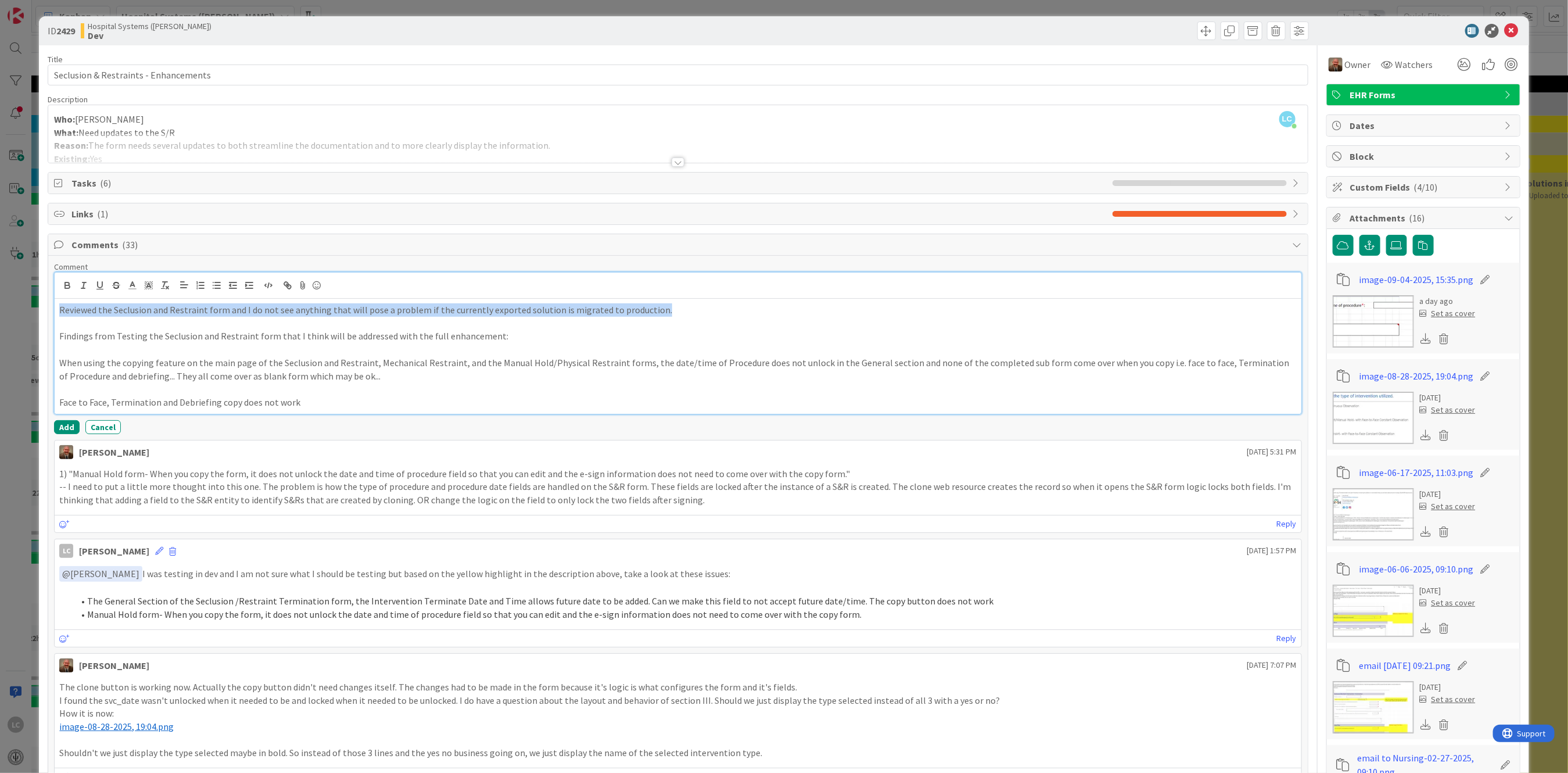
drag, startPoint x: 55, startPoint y: 310, endPoint x: 672, endPoint y: 292, distance: 617.3
click at [672, 292] on div "Reviewed the Seclusion and Restraint form and I do not see anything that will p…" at bounding box center [677, 343] width 1246 height 141
click at [902, 288] on div at bounding box center [677, 285] width 1246 height 26
click at [63, 421] on button "Add" at bounding box center [66, 427] width 26 height 14
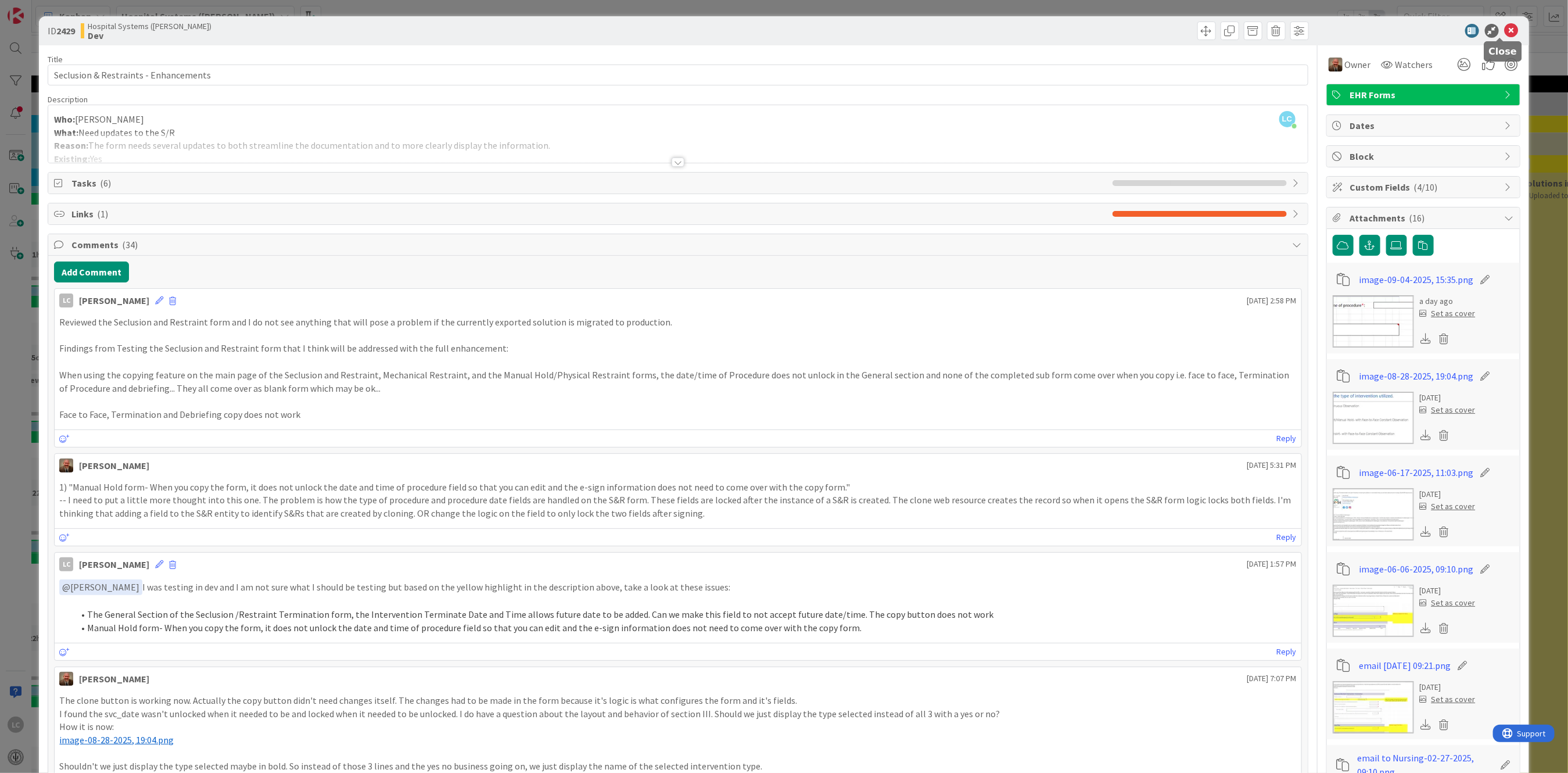
click at [1505, 29] on icon at bounding box center [1512, 31] width 14 height 14
